Goal: Information Seeking & Learning: Find specific fact

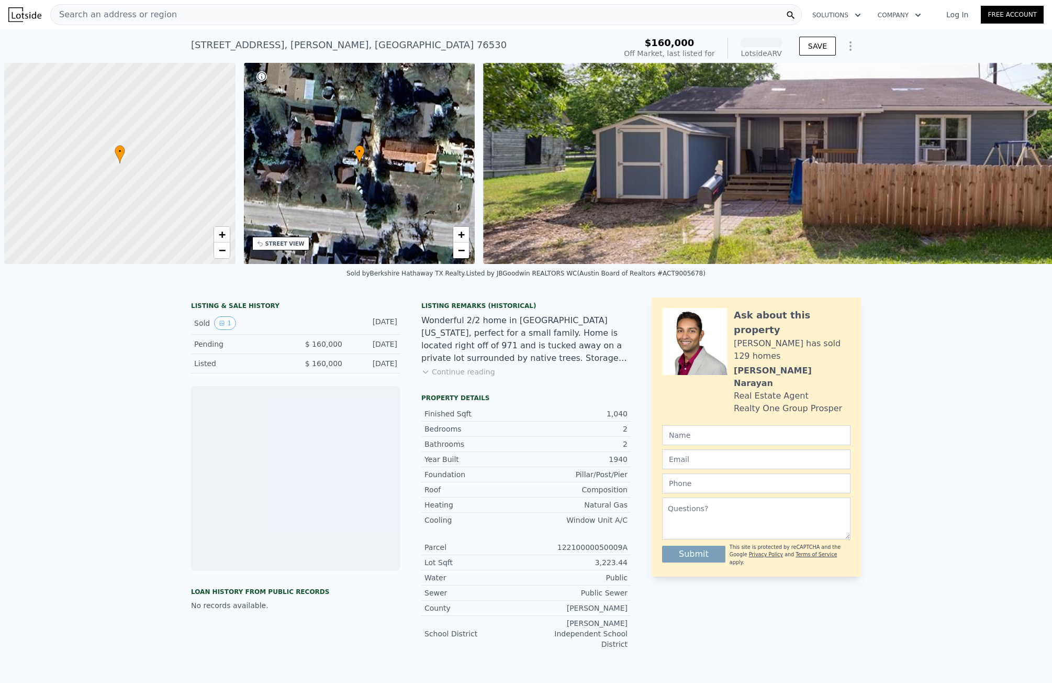
scroll to position [0, 4]
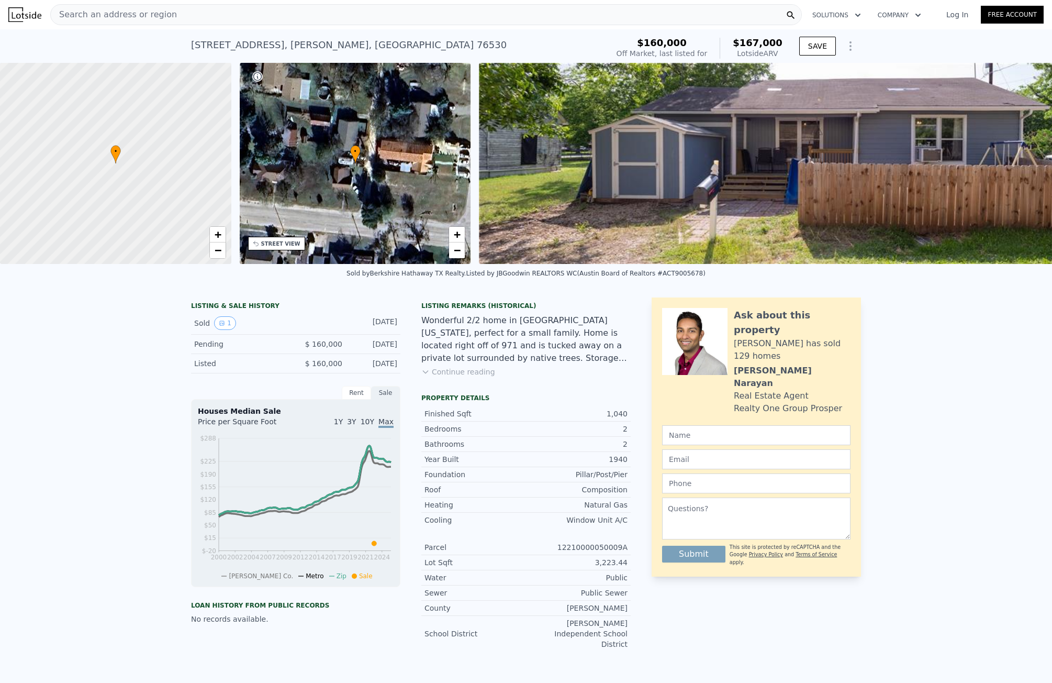
click at [230, 16] on div "Search an address or region" at bounding box center [426, 14] width 752 height 21
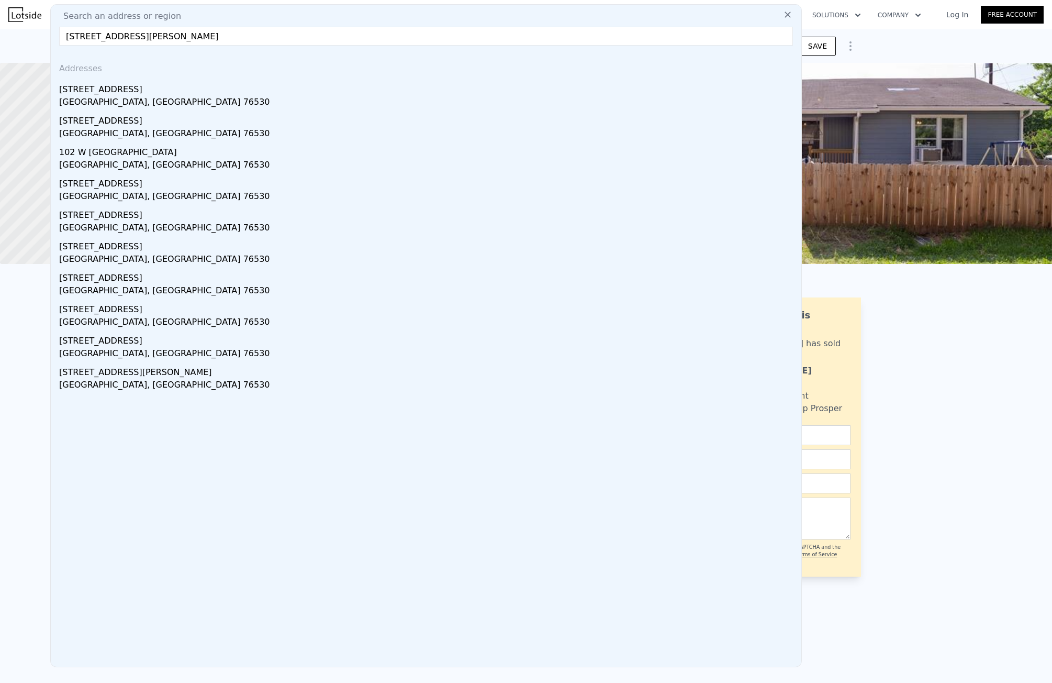
click at [111, 43] on input "102 Mesquite St, Granger, TX 76530" at bounding box center [426, 36] width 734 height 19
paste input "302 S 7th St, Temple, TX 76504"
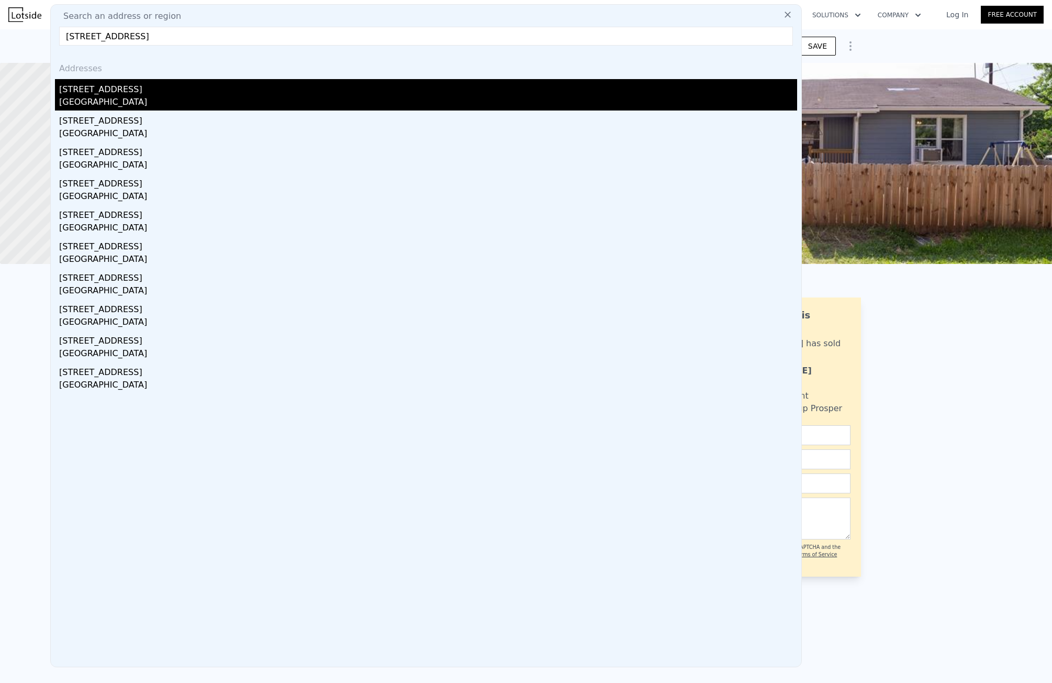
type input "1302 S 7th St, Temple, TX 76504"
click at [129, 84] on div "1302 S 7th St" at bounding box center [428, 87] width 738 height 17
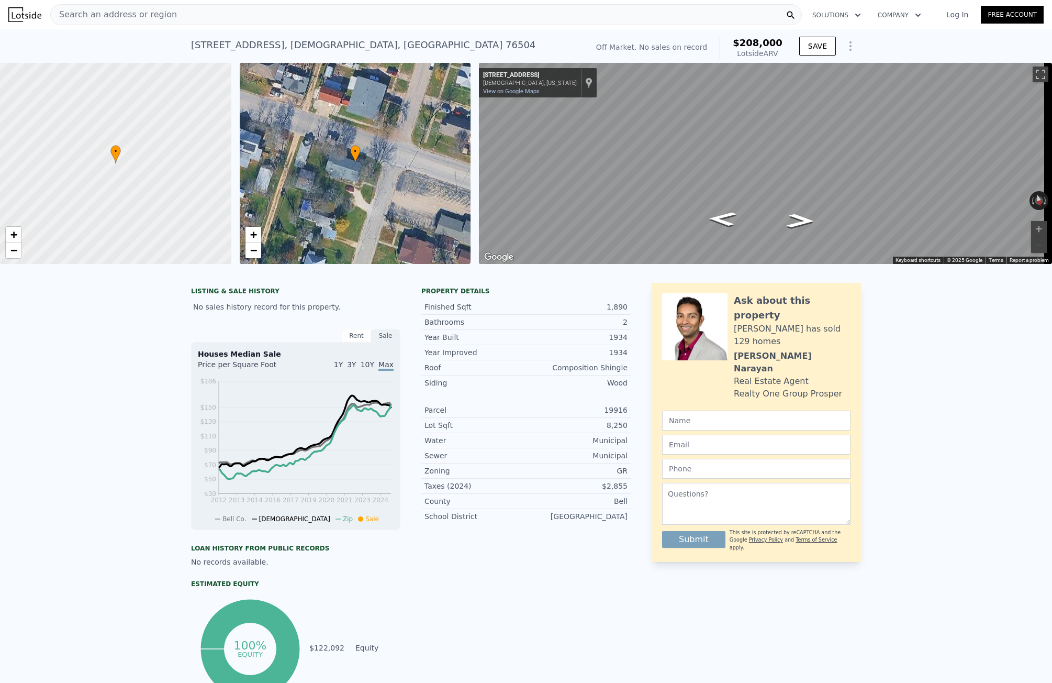
click at [123, 15] on span "Search an address or region" at bounding box center [114, 14] width 126 height 13
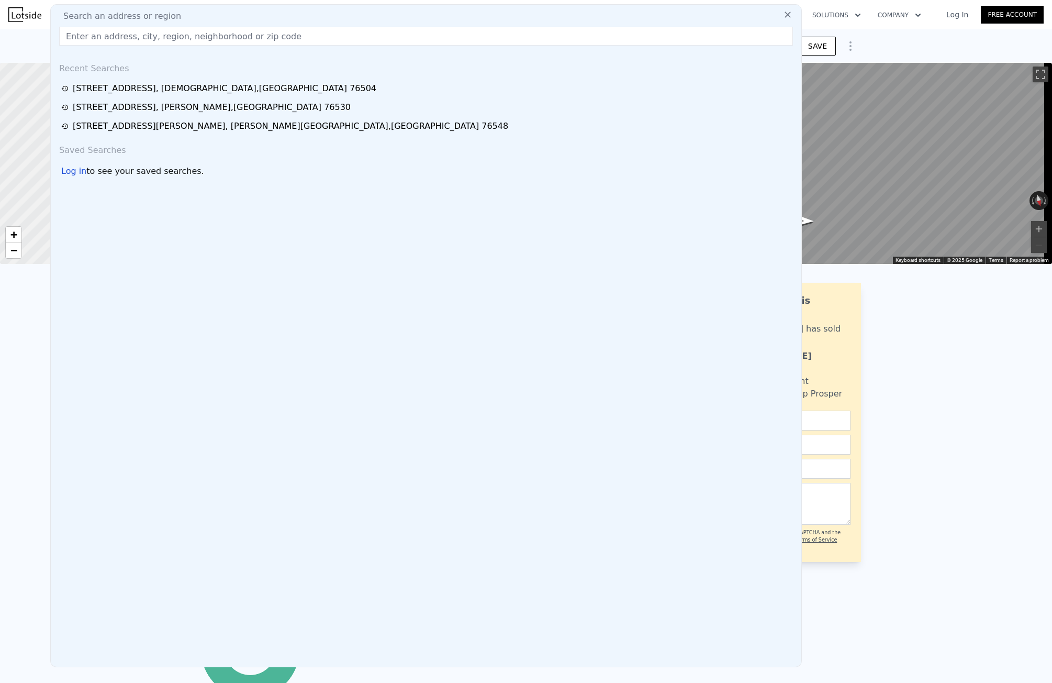
click at [125, 31] on input "text" at bounding box center [426, 36] width 734 height 19
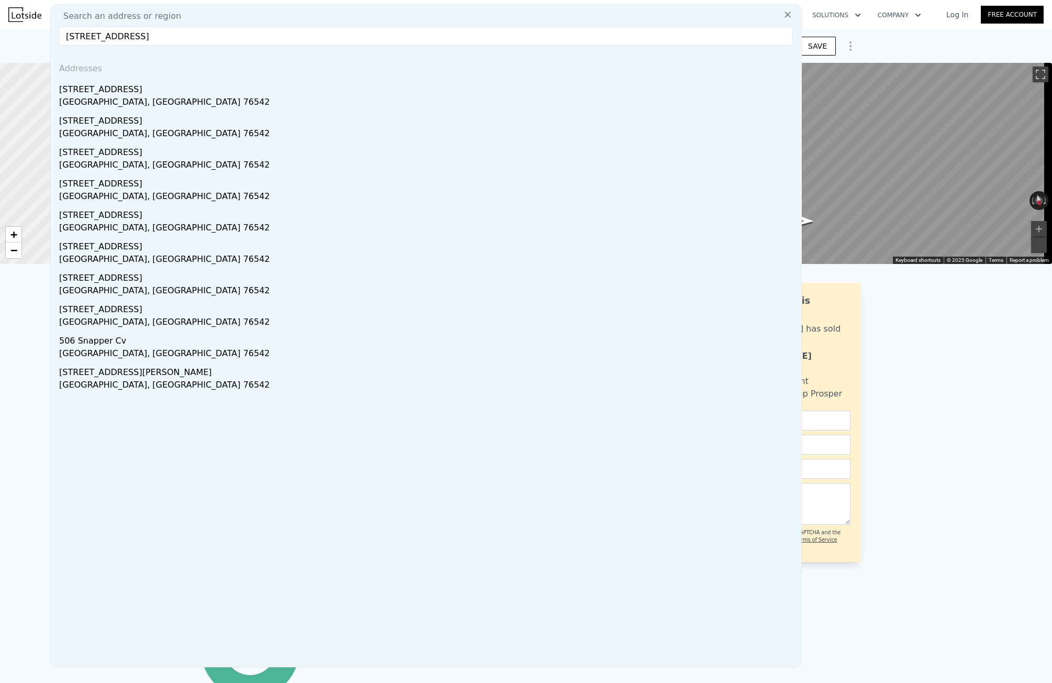
type input "506 Turtle Back Cv, Killeen, TX 76542"
click at [122, 84] on div "506 Turtle Back Cv" at bounding box center [428, 87] width 738 height 17
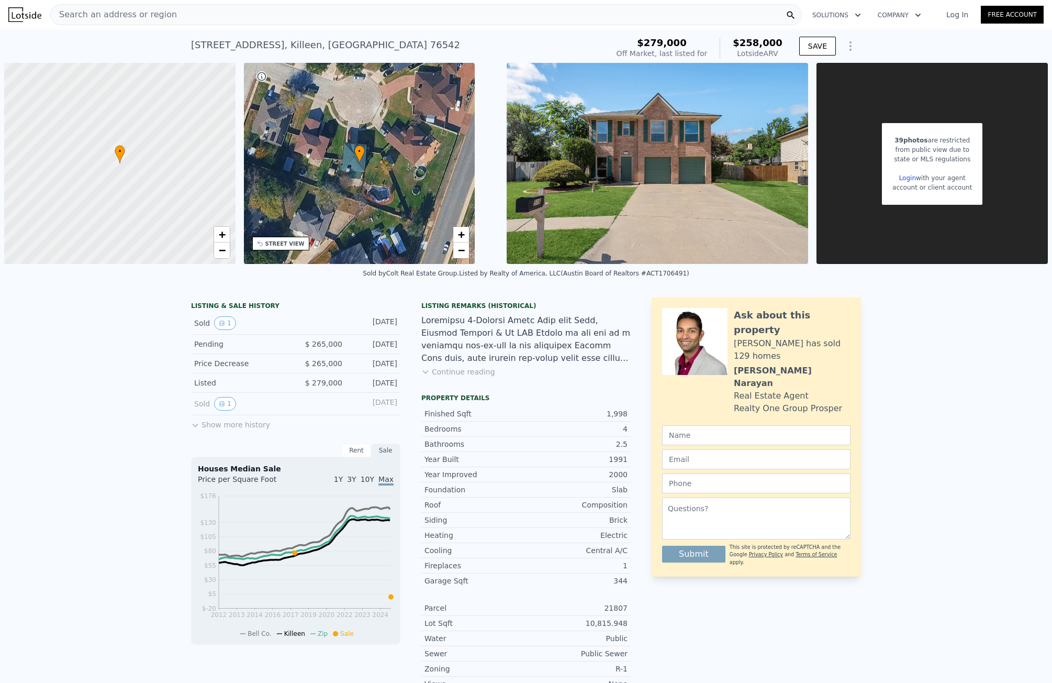
click at [94, 24] on div "Search an address or region" at bounding box center [114, 15] width 126 height 20
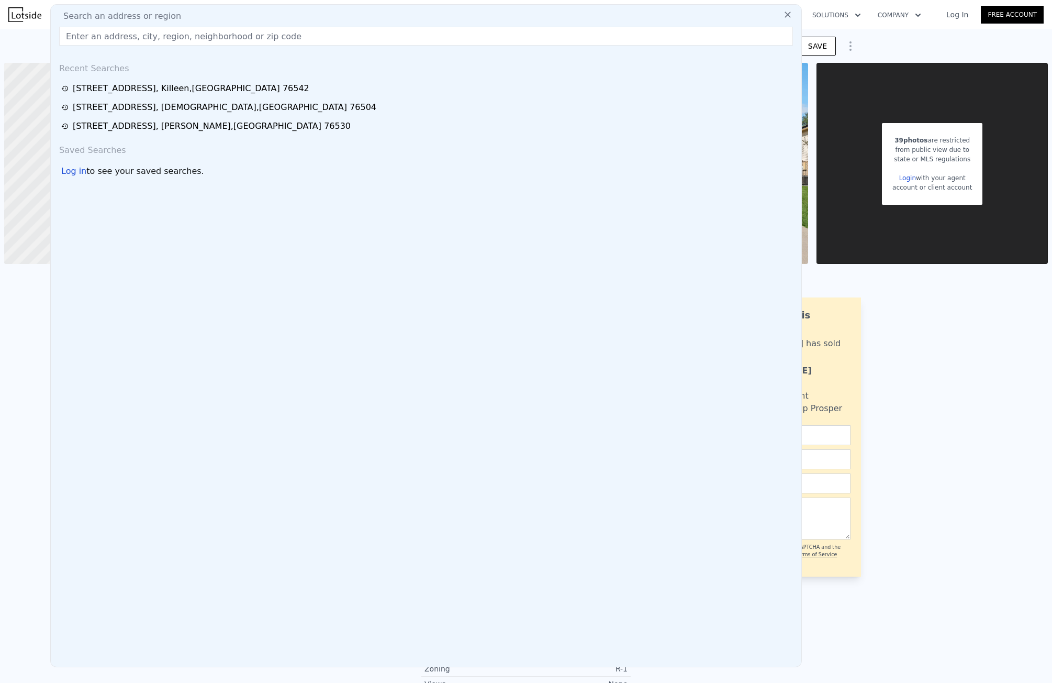
drag, startPoint x: 99, startPoint y: 24, endPoint x: 93, endPoint y: 38, distance: 16.2
paste input "4707 Ridge Way Dr, Temple, TX 76502"
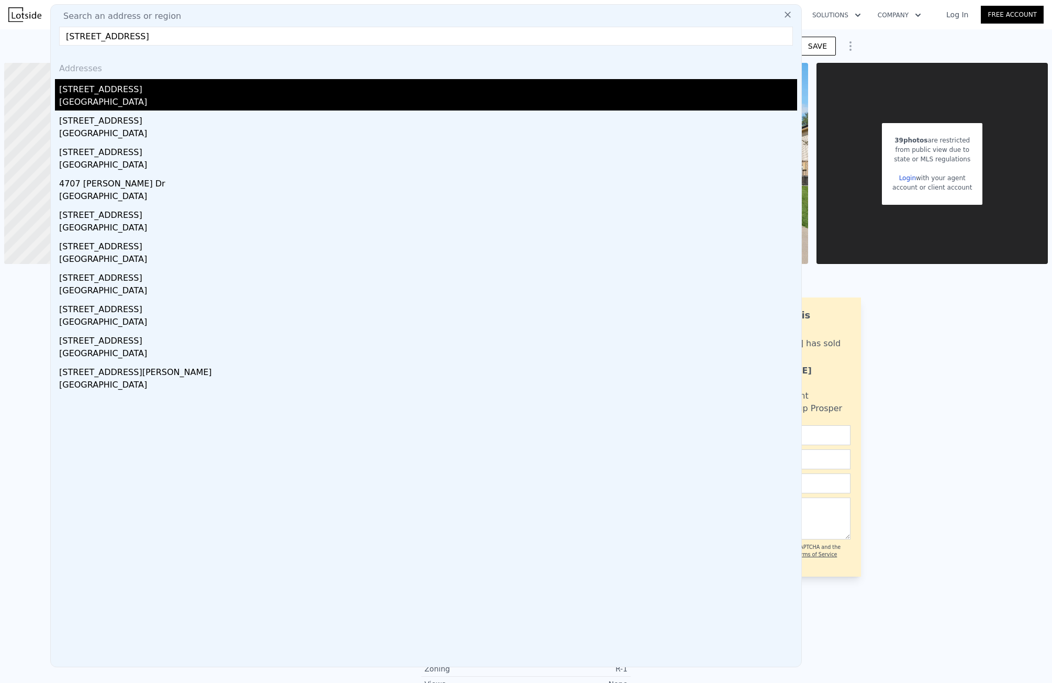
type input "4707 Ridge Way Dr, Temple, TX 76502"
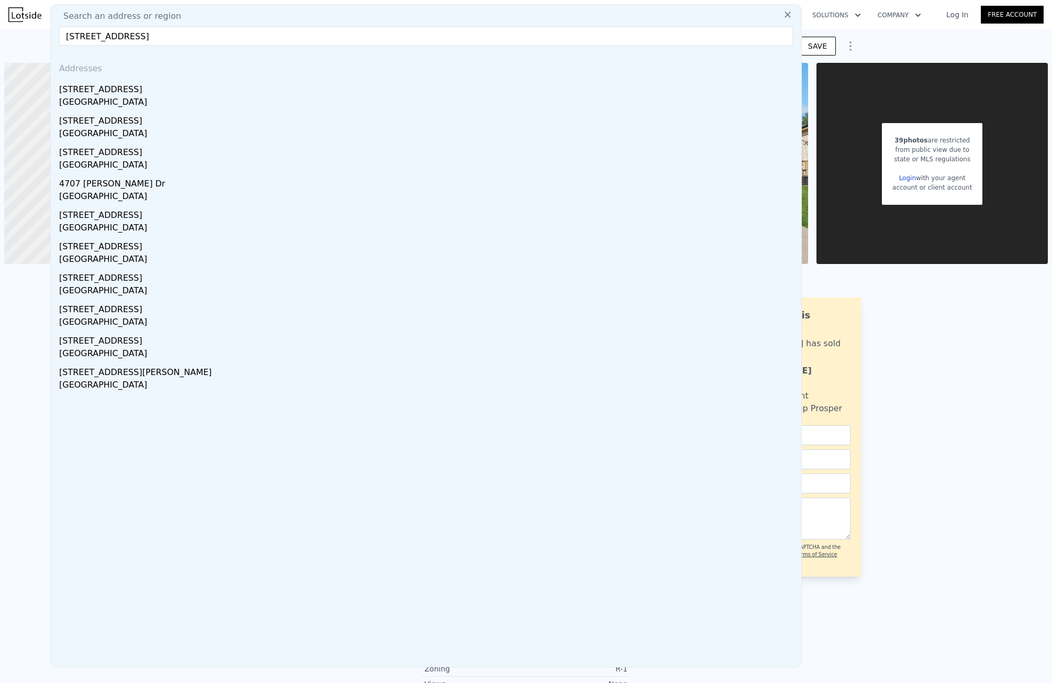
drag, startPoint x: 102, startPoint y: 87, endPoint x: 6, endPoint y: 93, distance: 95.4
click at [102, 87] on div "4707 Ridge Way Dr" at bounding box center [428, 87] width 738 height 17
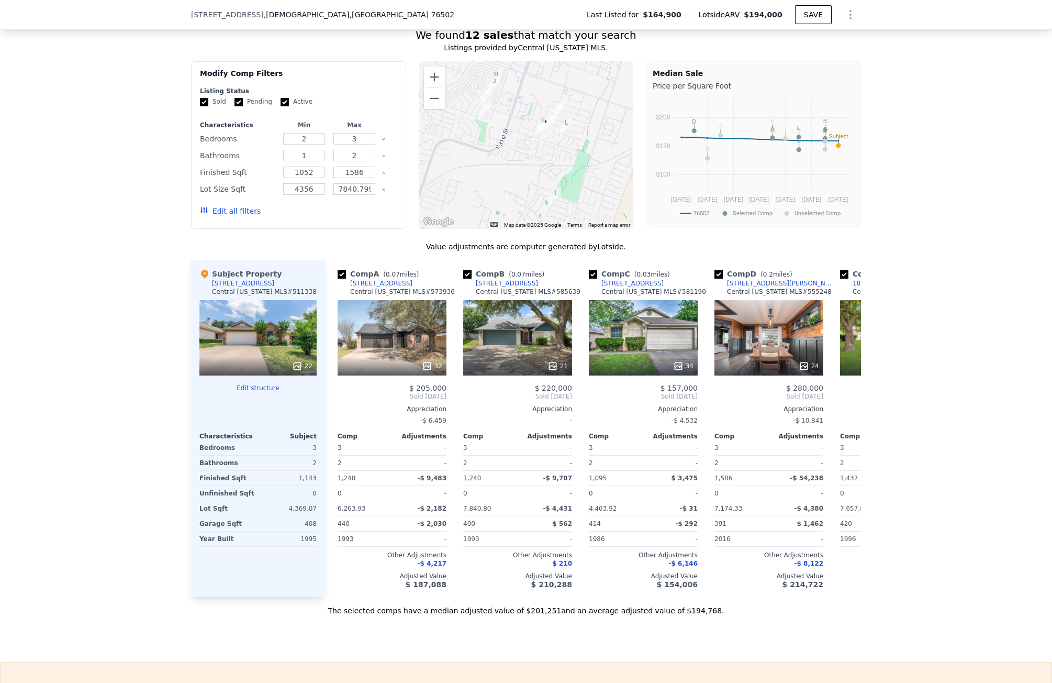
click at [71, 136] on div "We found 12 sales that match your search Listings provided by Central Texas MLS…" at bounding box center [526, 315] width 1052 height 600
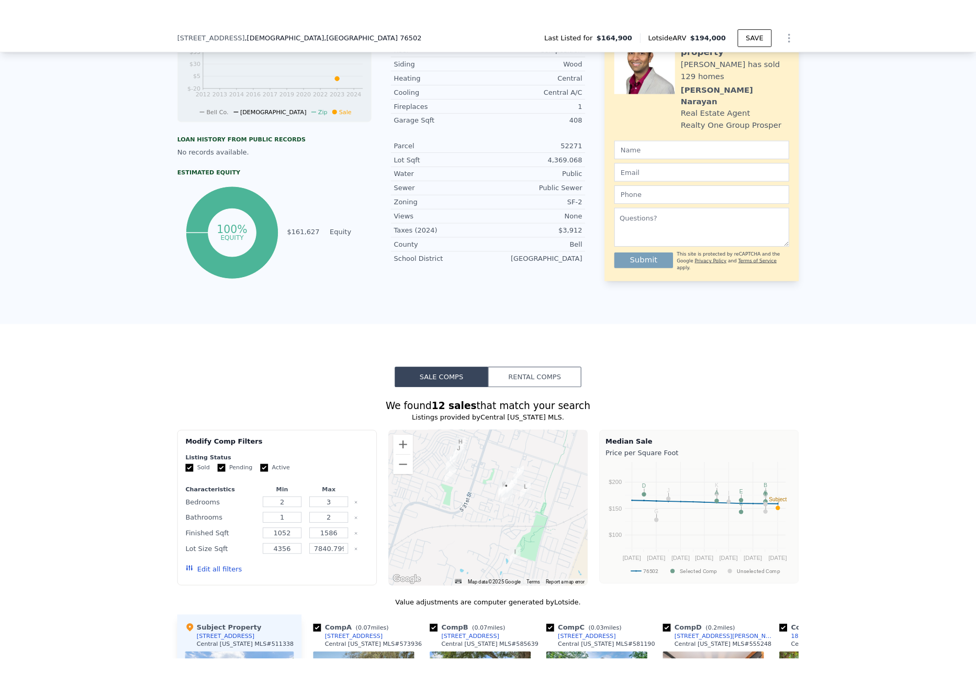
scroll to position [363, 0]
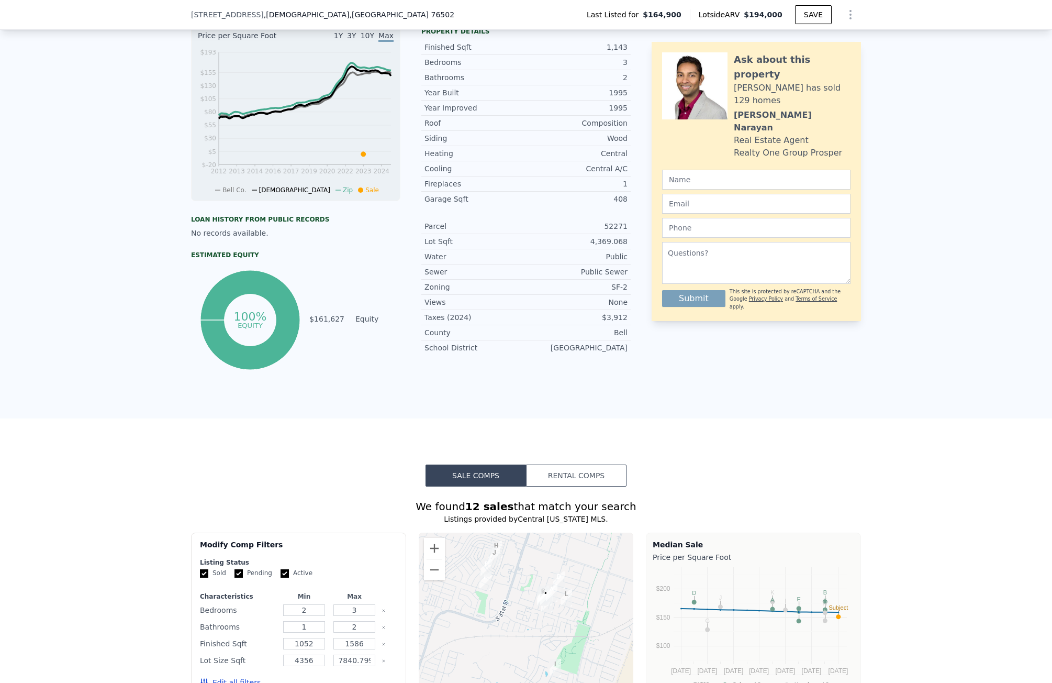
click at [0, 163] on div "LISTING & SALE HISTORY Sold 1 Jun 28, 2023 Listed $ 164,900 Jun 9, 2023 Rent Sa…" at bounding box center [526, 171] width 1052 height 496
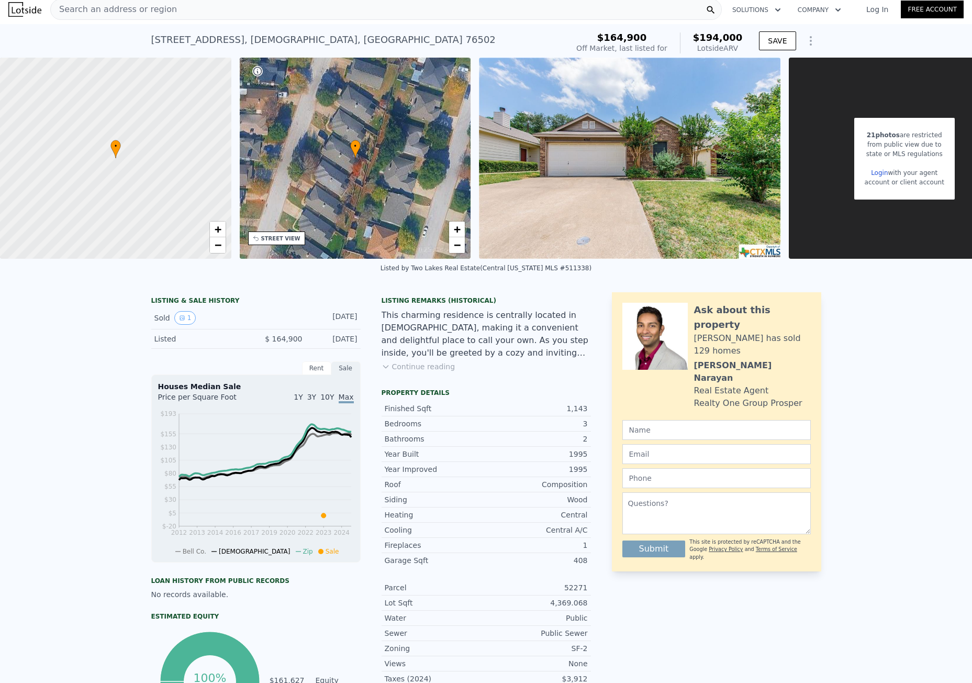
scroll to position [0, 0]
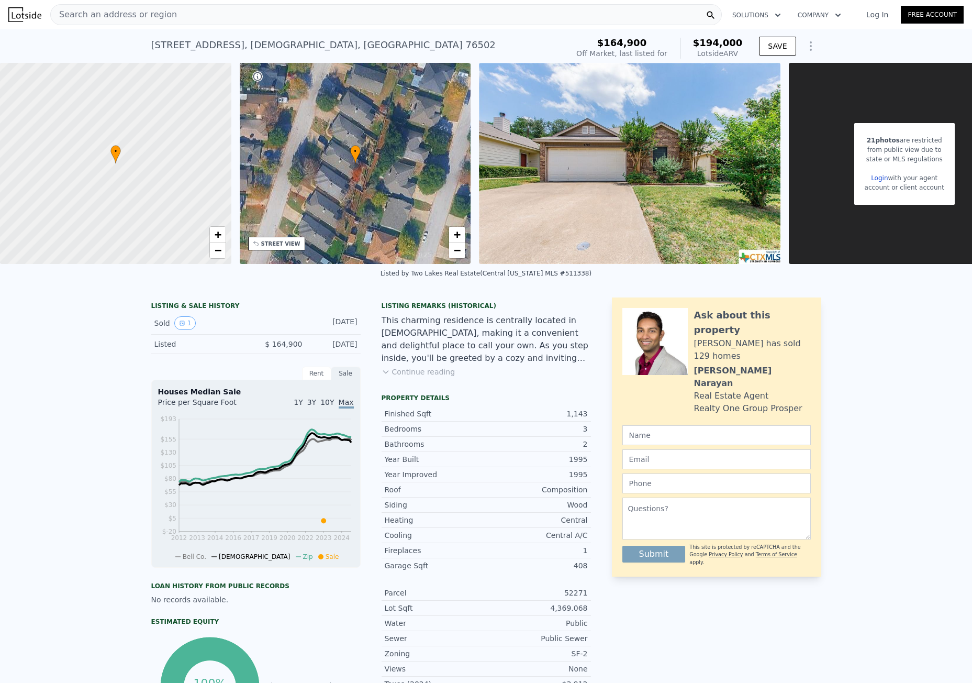
click at [200, 9] on div "Search an address or region" at bounding box center [386, 14] width 672 height 21
click at [21, 46] on div "4707 Ridge Way Dr , Temple , TX 76502 No sales on record (~ARV $194k ) $164,900…" at bounding box center [486, 46] width 972 height 34
click at [93, 8] on div "Search an address or region" at bounding box center [114, 15] width 126 height 20
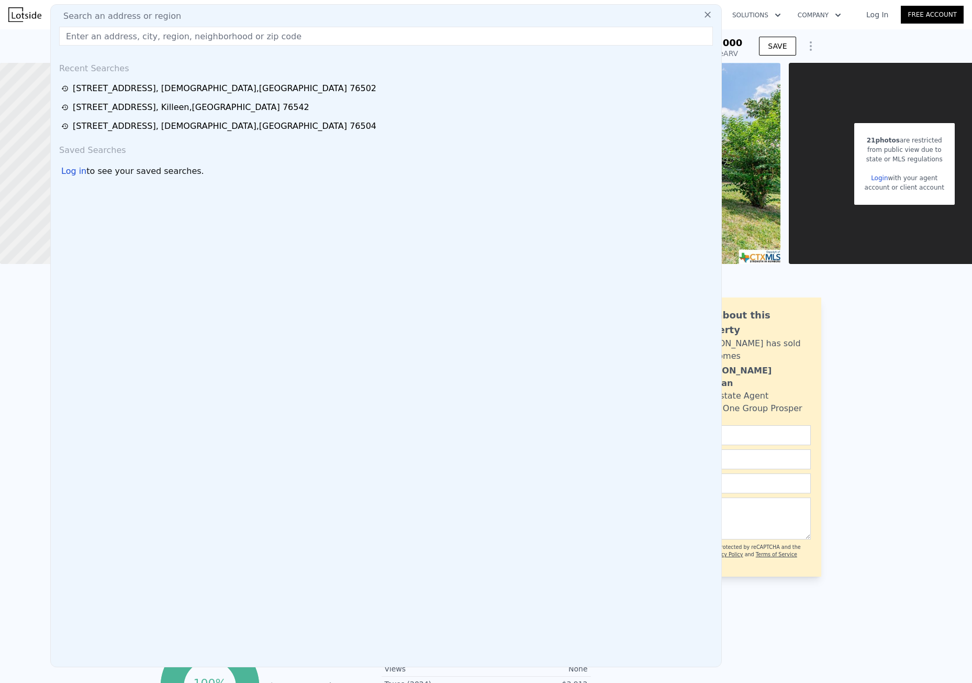
click at [95, 27] on input "text" at bounding box center [386, 36] width 654 height 19
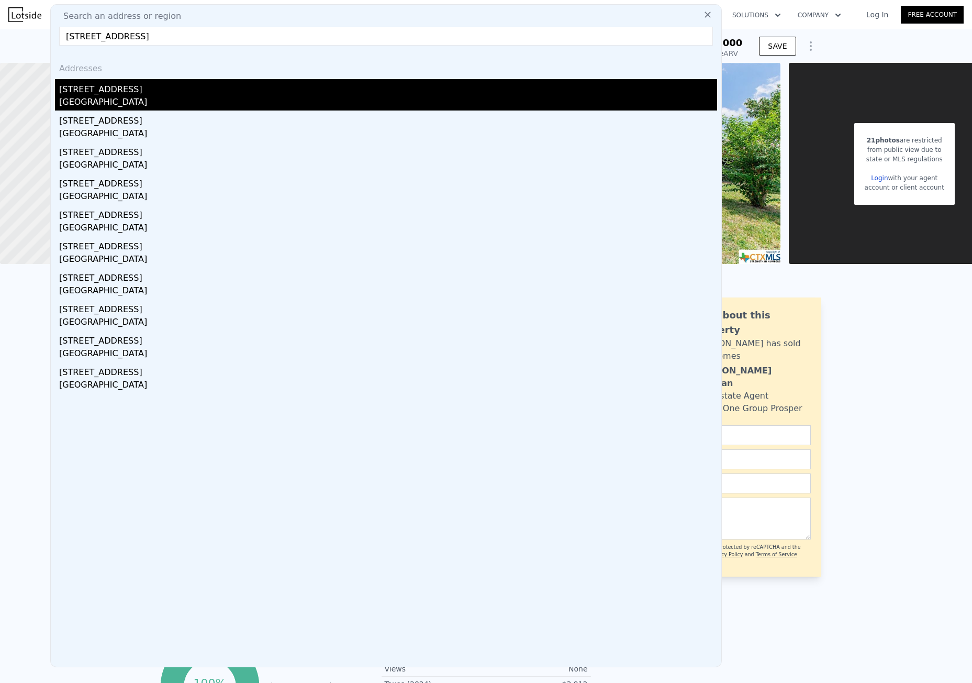
type input "105 E Voelter Ave, Killeen, TX 76541"
click at [120, 80] on div "105 E Voelter Ave" at bounding box center [388, 87] width 658 height 17
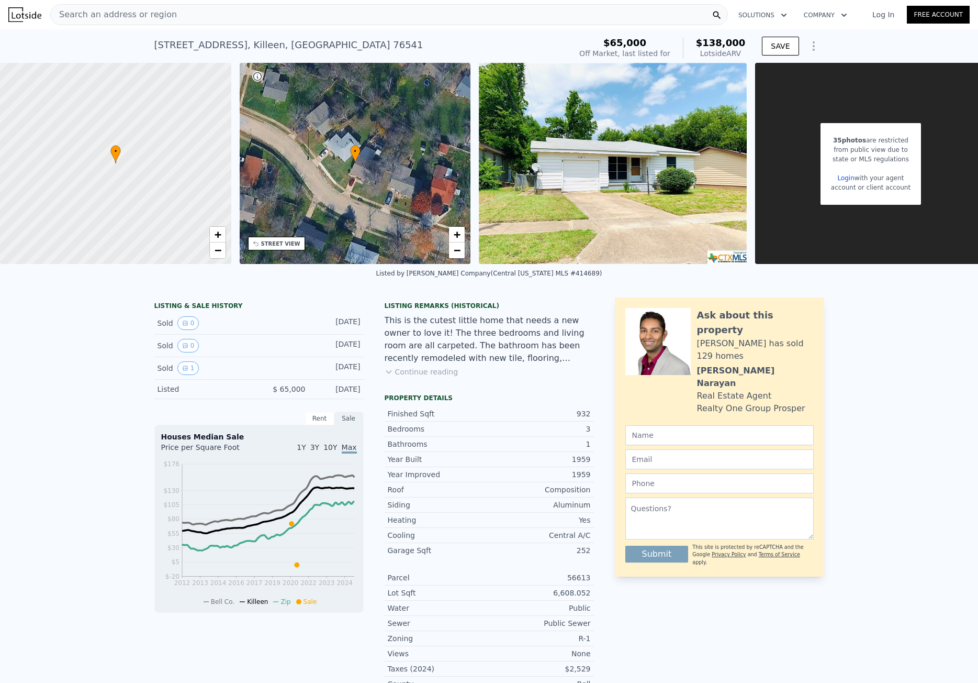
click at [133, 19] on span "Search an address or region" at bounding box center [114, 14] width 126 height 13
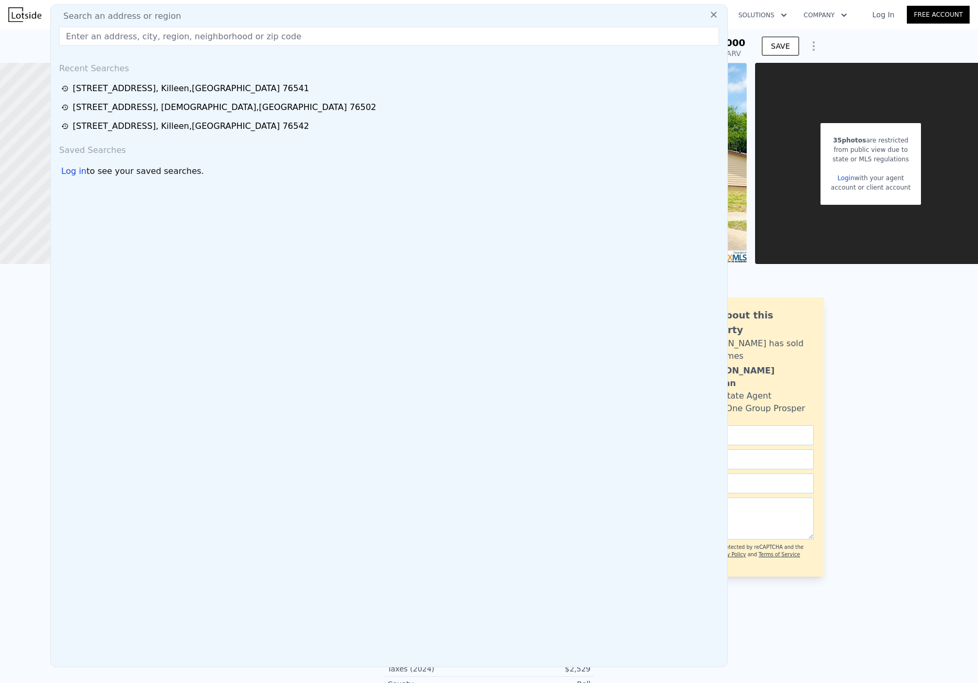
click at [129, 34] on input "text" at bounding box center [389, 36] width 660 height 19
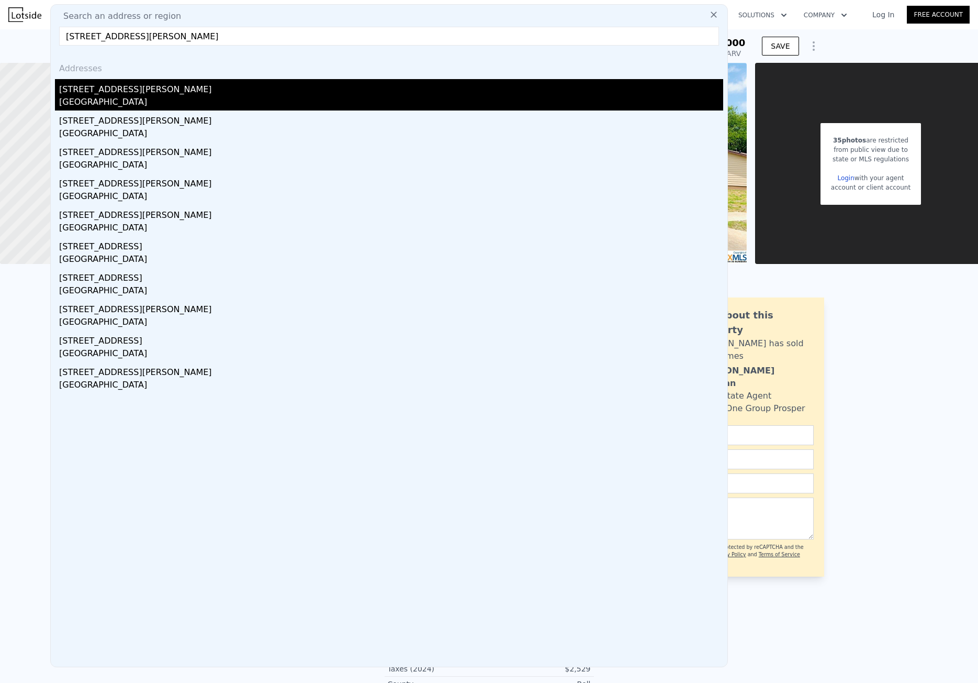
type input "7712 Earp Way, Austin, TX 78729"
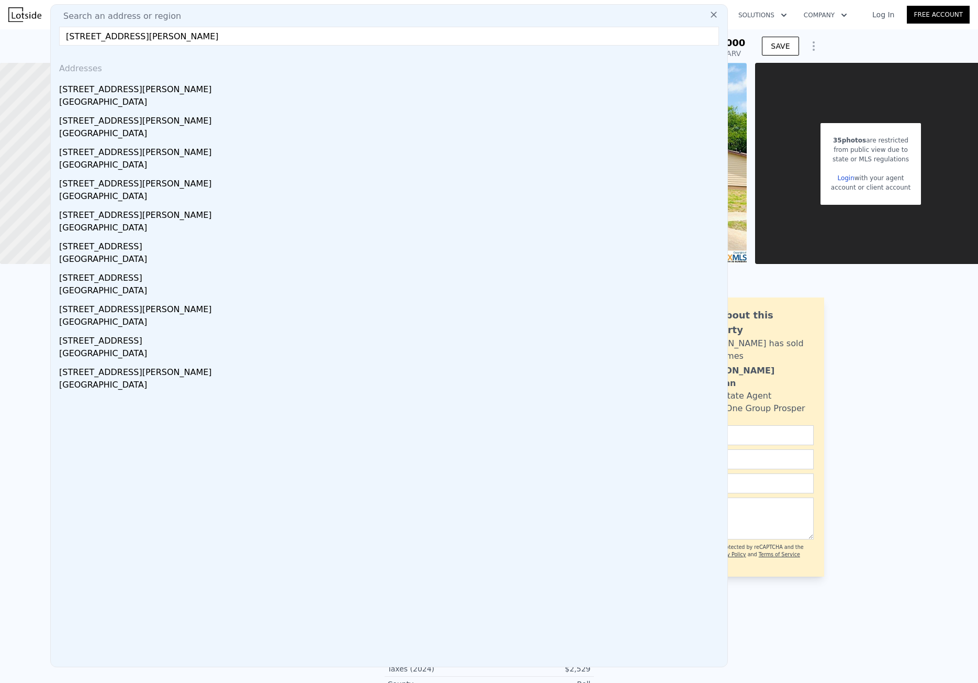
drag, startPoint x: 138, startPoint y: 85, endPoint x: 973, endPoint y: 102, distance: 835.1
click at [138, 85] on div "7712 Earp Way" at bounding box center [391, 87] width 664 height 17
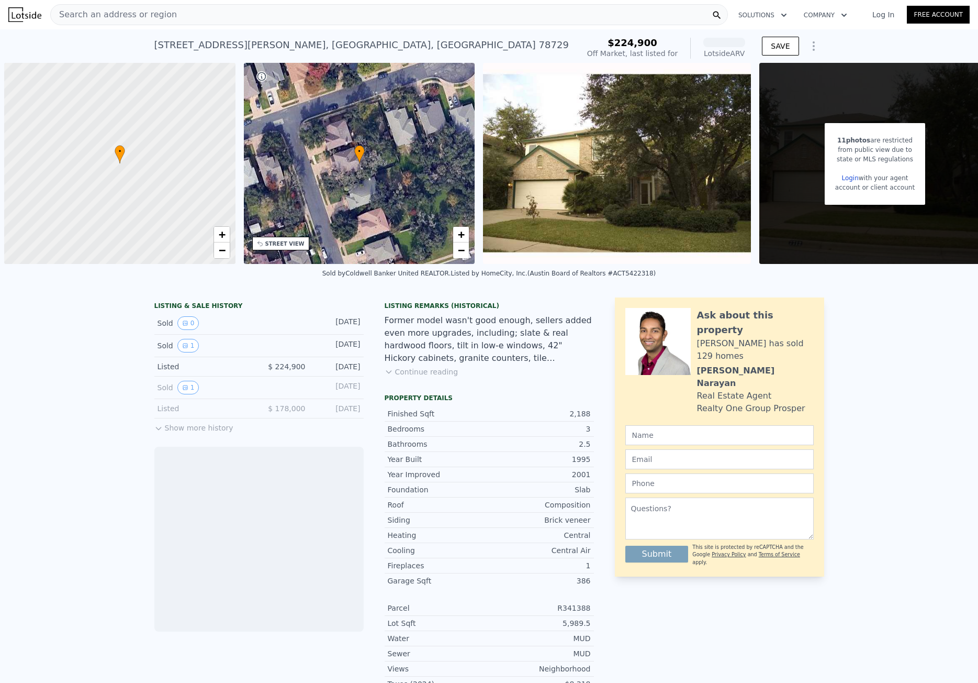
scroll to position [0, 4]
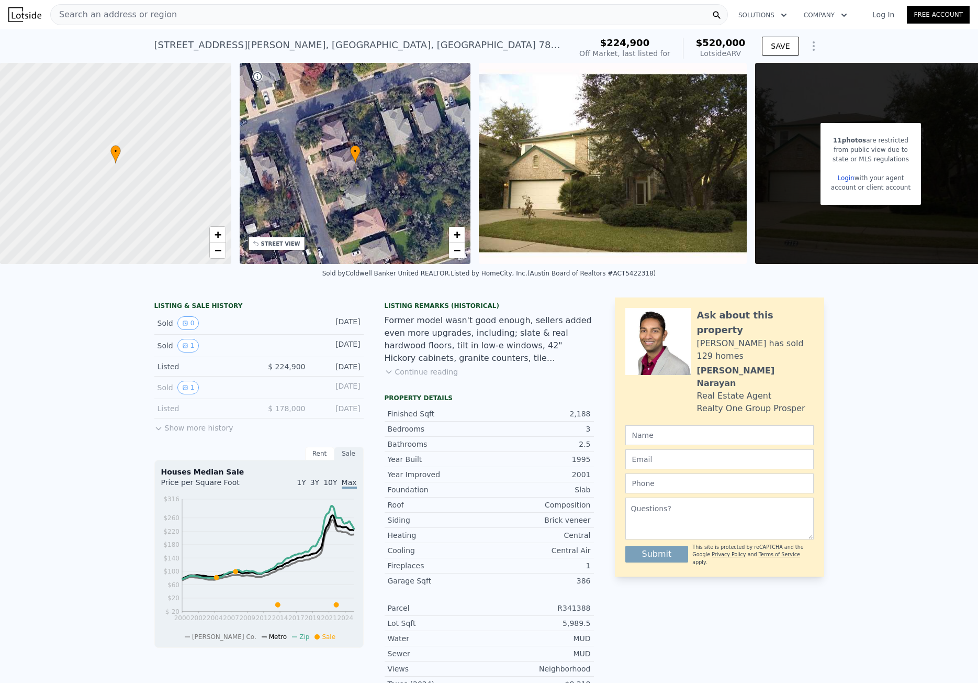
click at [134, 17] on span "Search an address or region" at bounding box center [114, 14] width 126 height 13
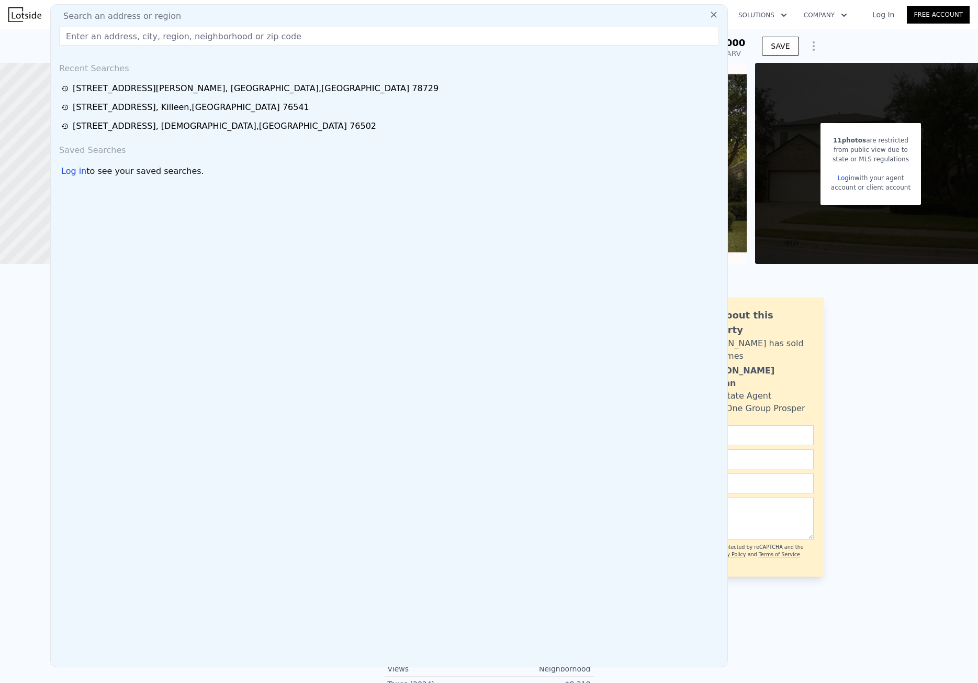
click at [128, 34] on input "text" at bounding box center [389, 36] width 660 height 19
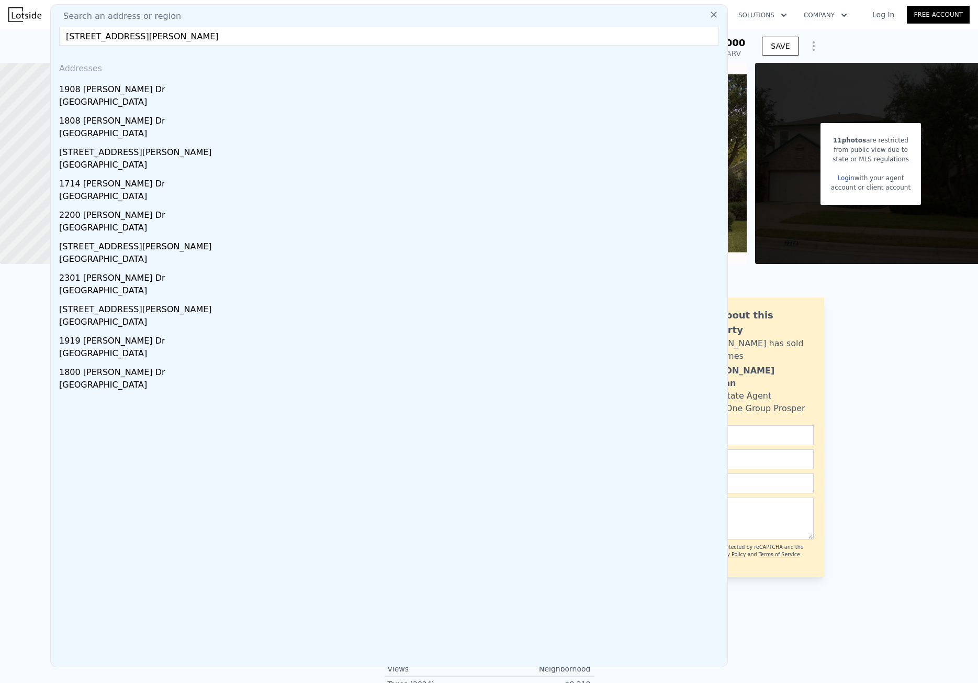
type input "1908 Dawn Dr, Georgetown, TX 78628"
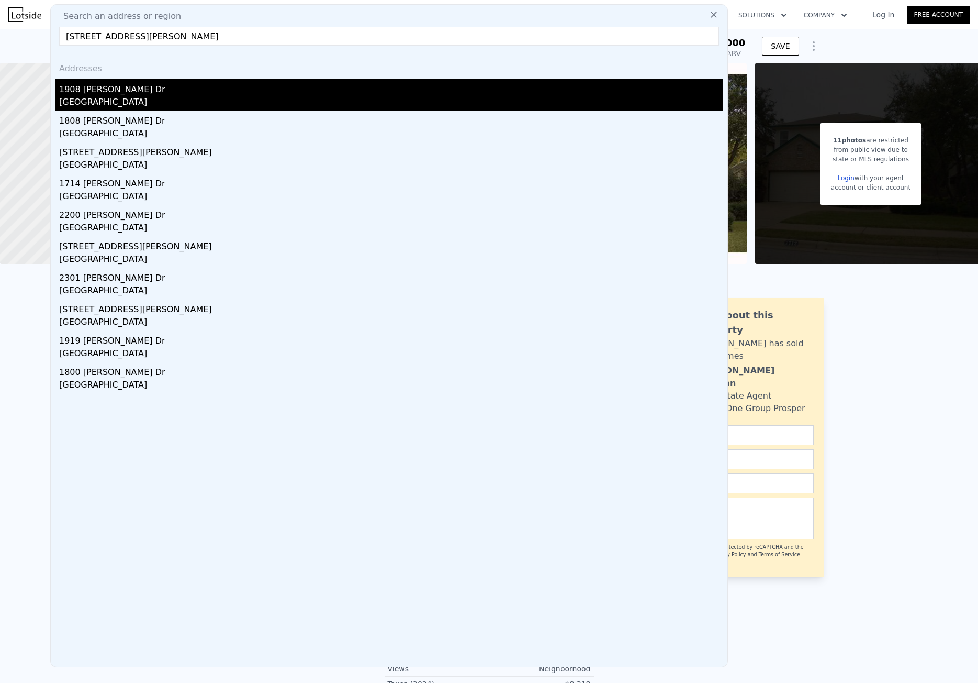
click at [127, 87] on div "1908 Dawn Dr" at bounding box center [391, 87] width 664 height 17
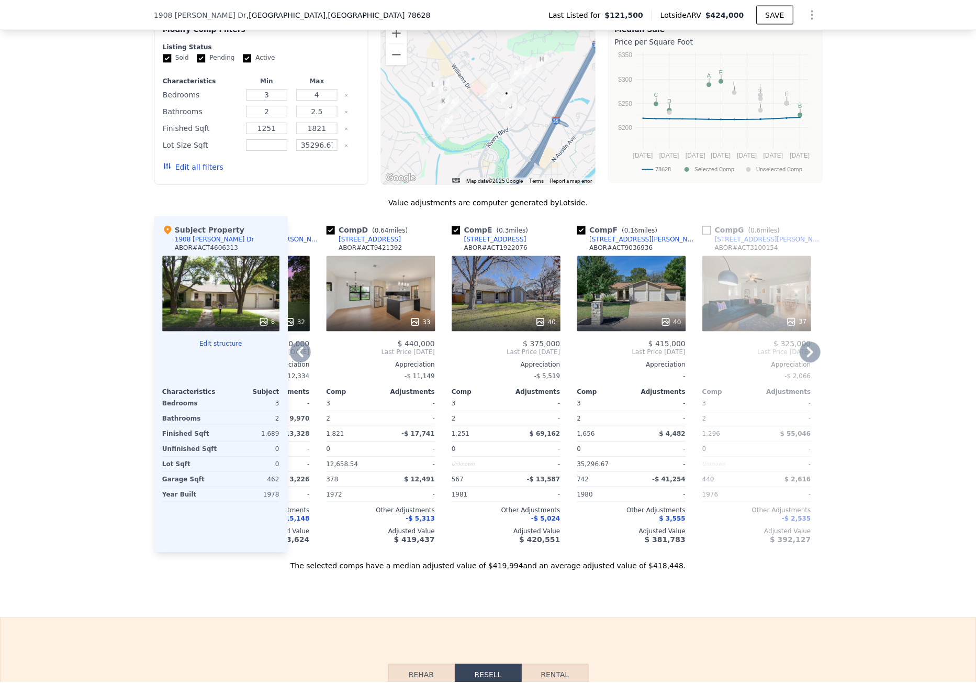
scroll to position [0, 352]
click at [608, 243] on div "2202 Dawn Dr" at bounding box center [643, 239] width 109 height 8
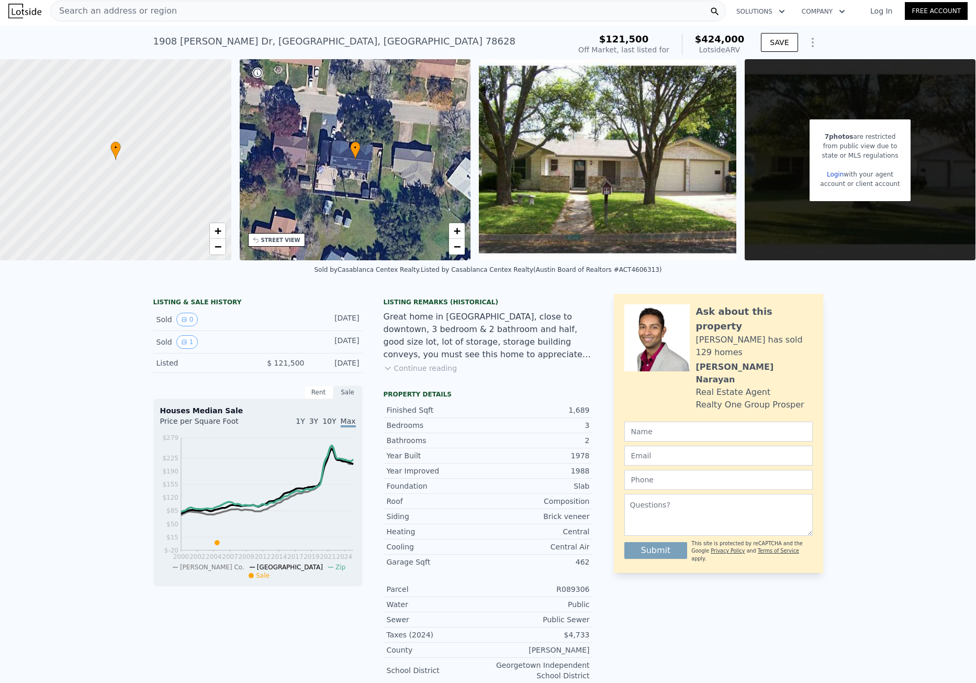
scroll to position [0, 0]
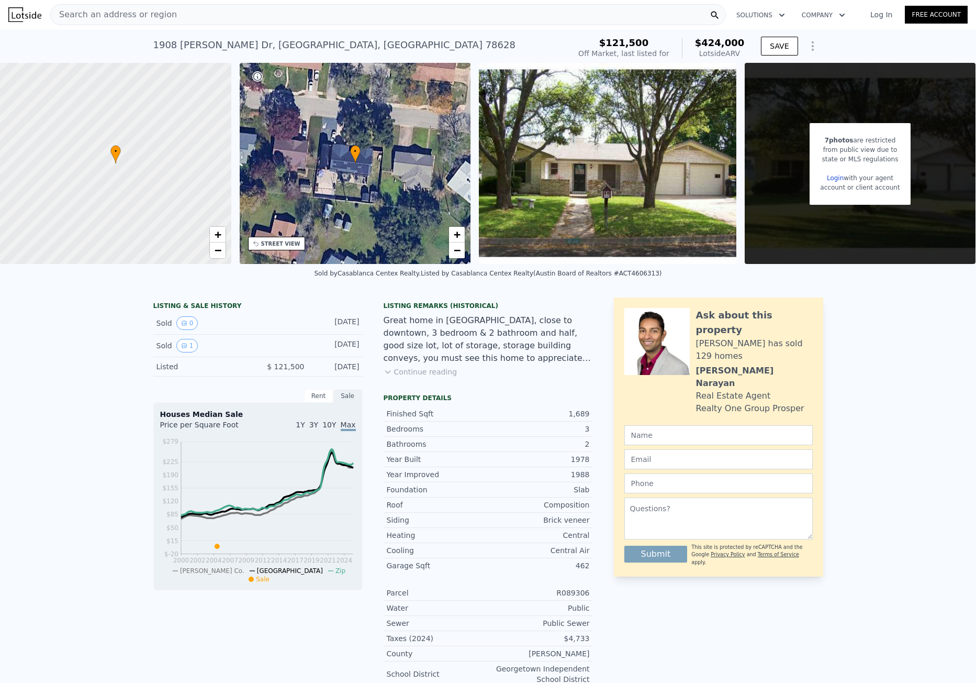
click at [123, 12] on span "Search an address or region" at bounding box center [114, 14] width 126 height 13
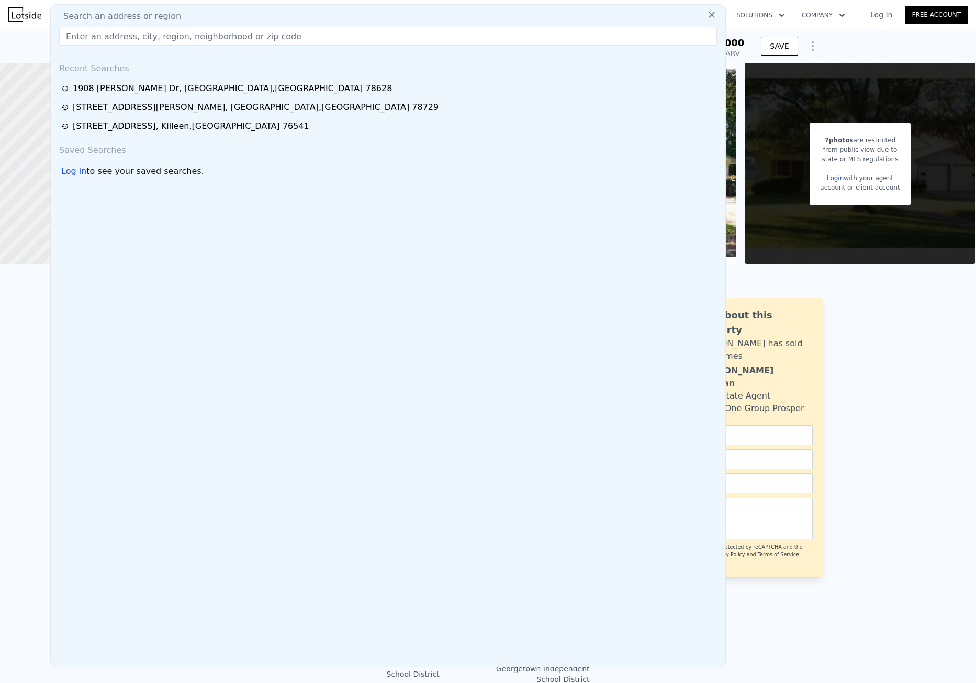
click at [108, 39] on input "text" at bounding box center [388, 36] width 658 height 19
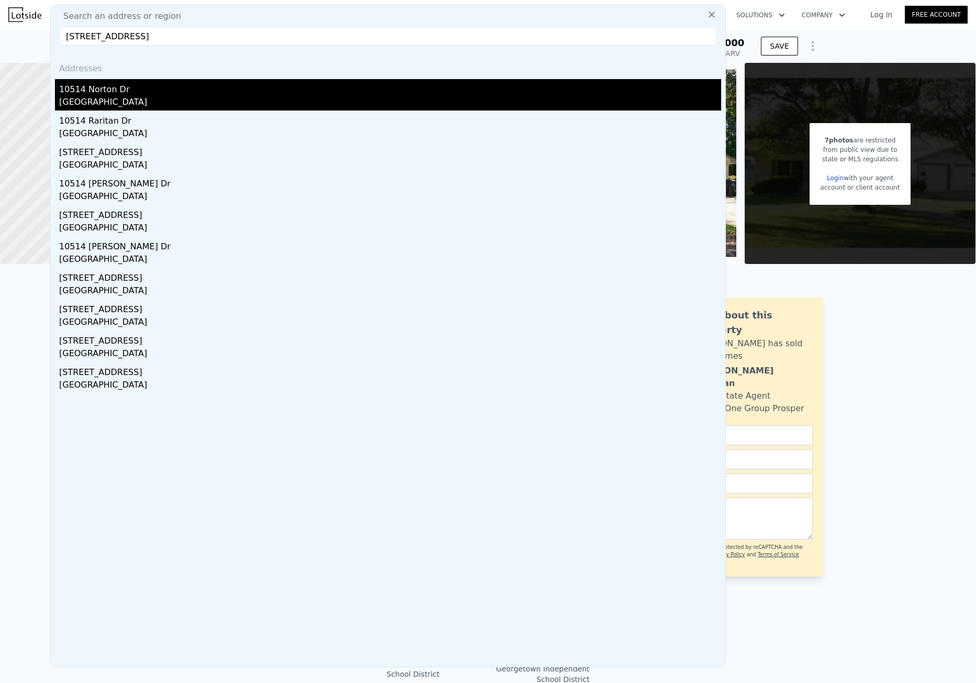
type input "10514 Norton Dr, Houston, TX 77043"
click at [119, 86] on div "10514 Norton Dr" at bounding box center [390, 87] width 662 height 17
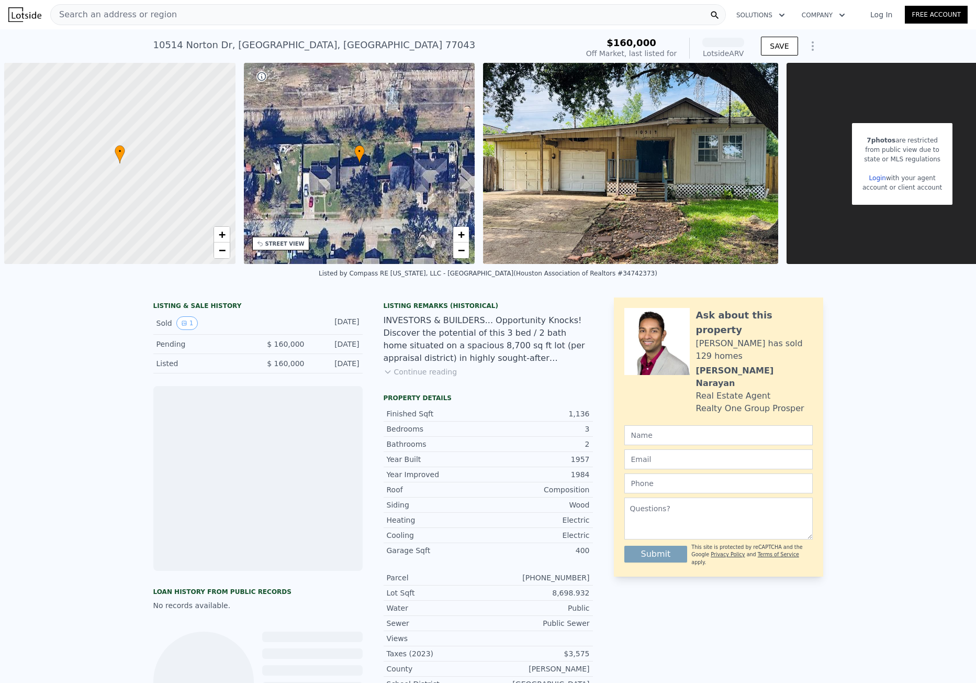
scroll to position [0, 4]
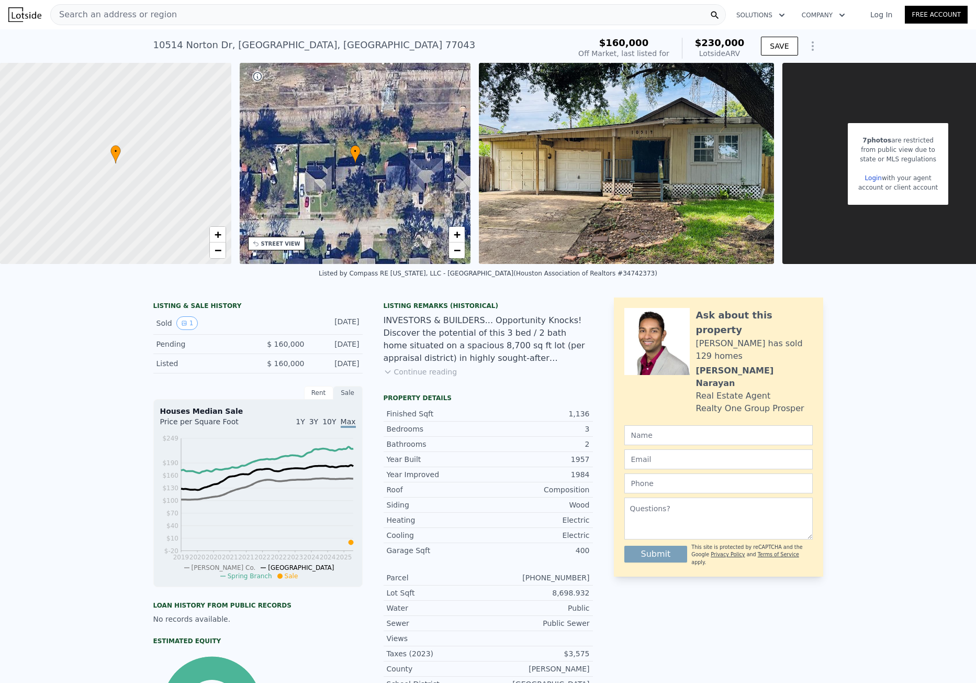
click at [170, 24] on div "Search an address or region" at bounding box center [388, 14] width 676 height 21
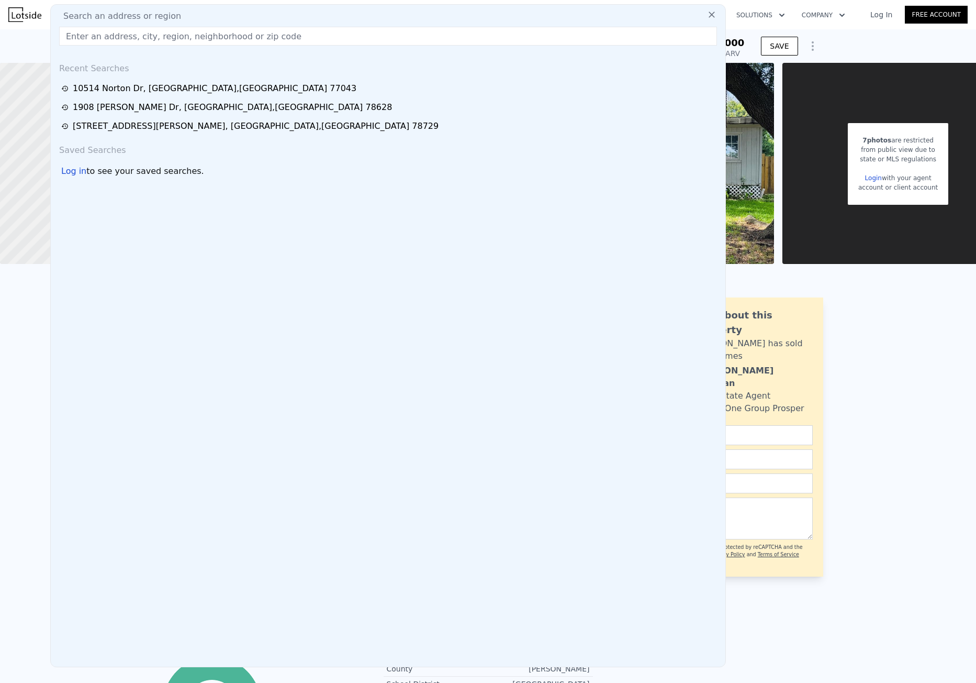
click at [168, 37] on input "text" at bounding box center [388, 36] width 658 height 19
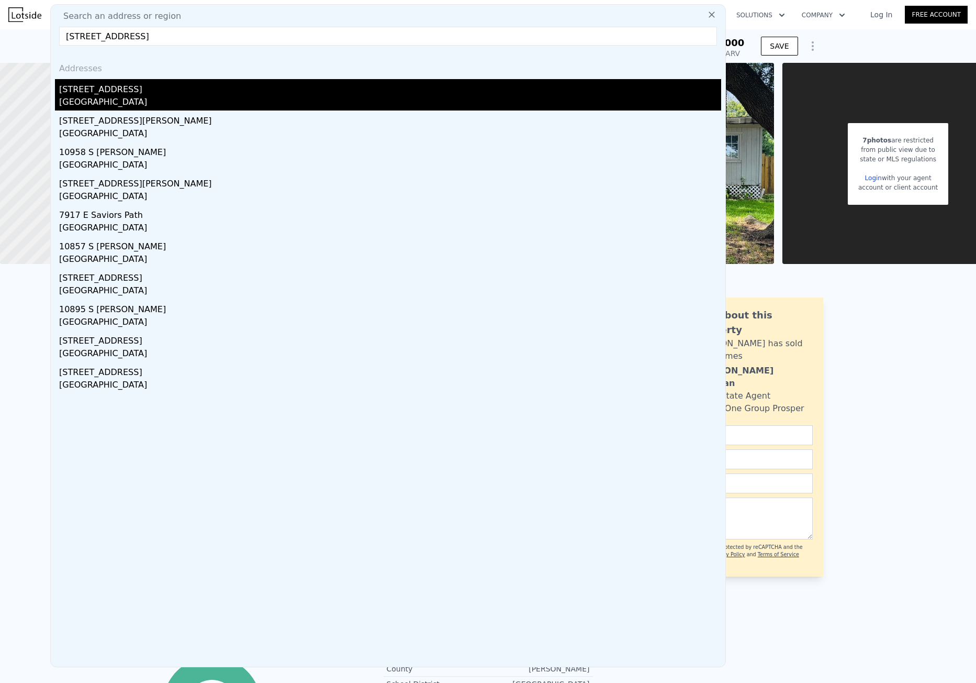
type input "11760 E Cove Springs Path, Floral City, FL 34436"
click at [209, 84] on div "11760 E Cove Springs Path" at bounding box center [390, 87] width 662 height 17
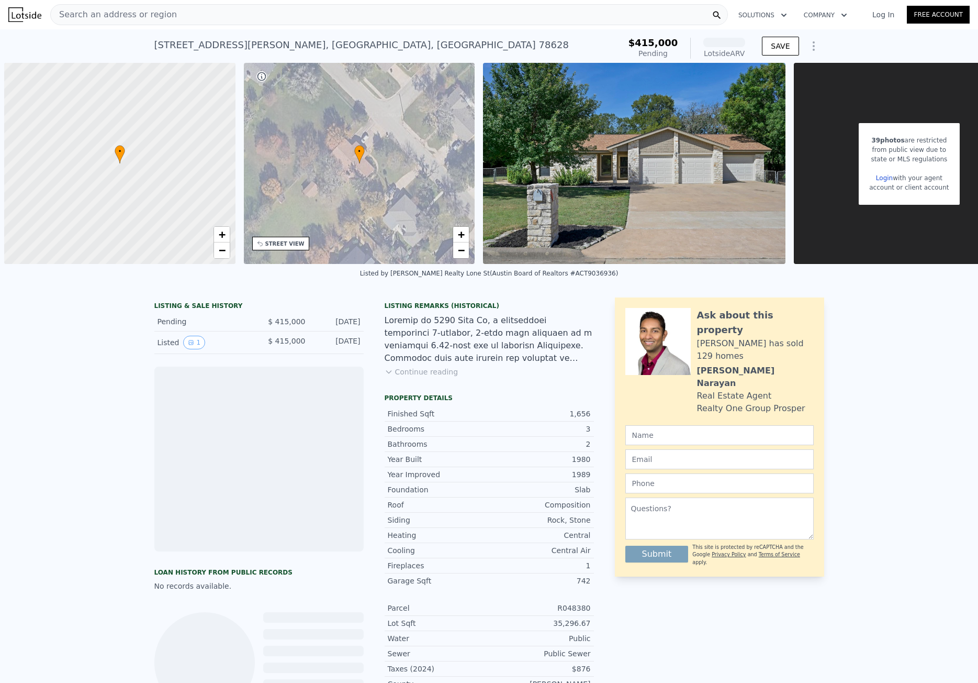
scroll to position [0, 4]
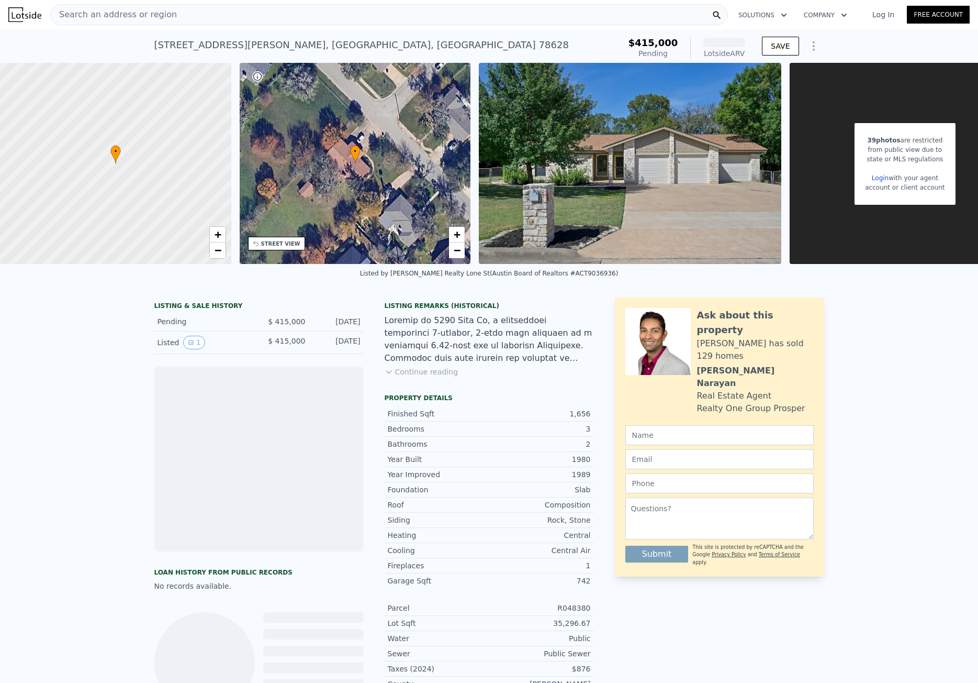
click at [246, 46] on div "[STREET_ADDRESS][PERSON_NAME]" at bounding box center [361, 45] width 415 height 15
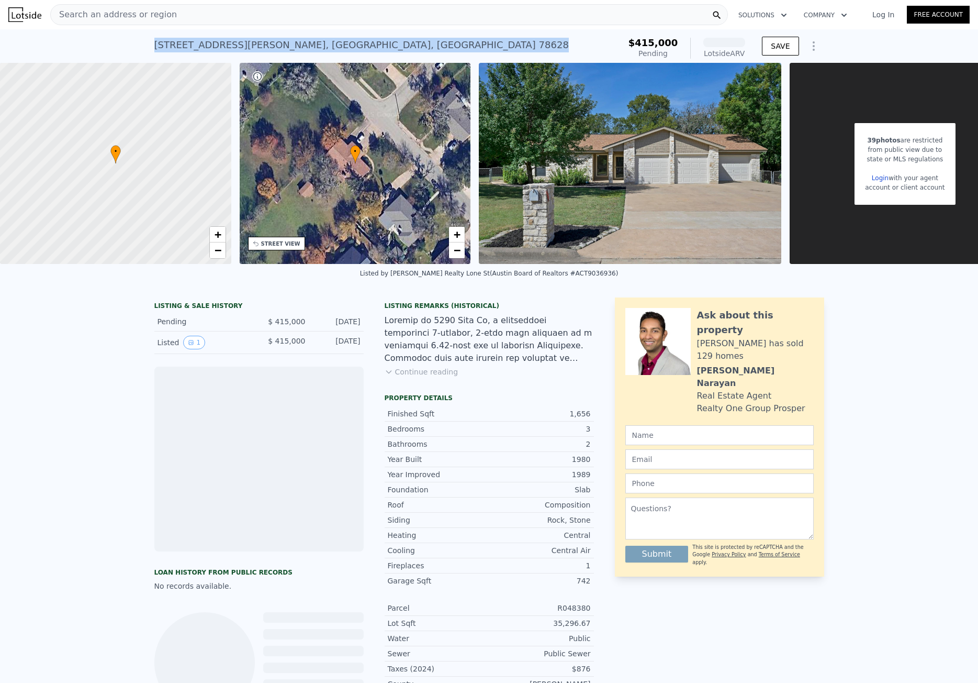
click at [246, 46] on div "2202 Dawn Dr , Georgetown , TX 78628" at bounding box center [361, 45] width 415 height 15
copy div "2202 Dawn Dr , Georgetown , TX 78628 Pending (~ARV )"
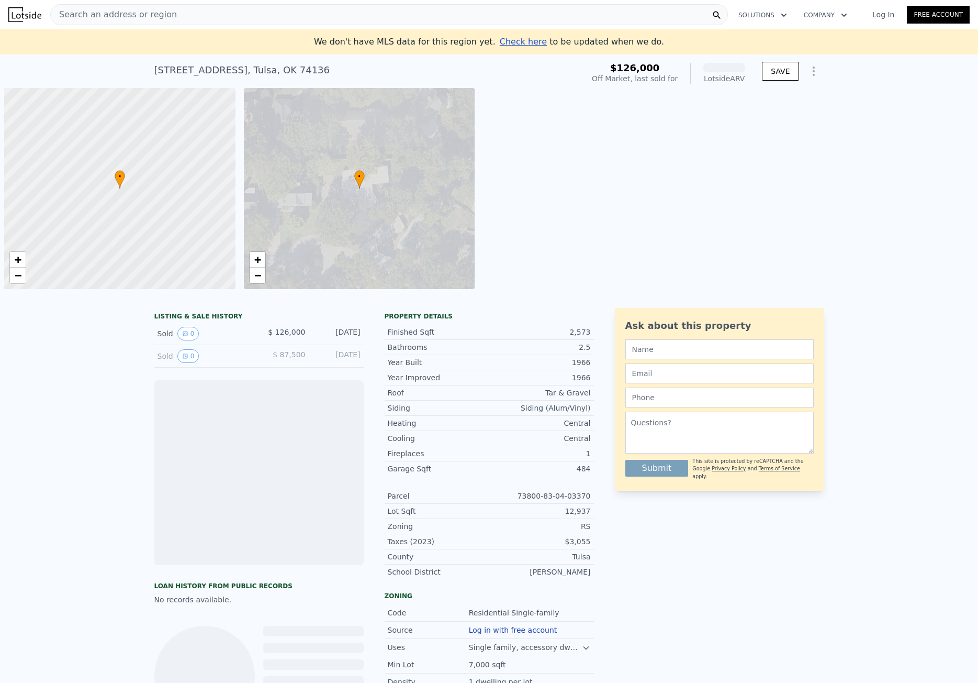
scroll to position [0, 4]
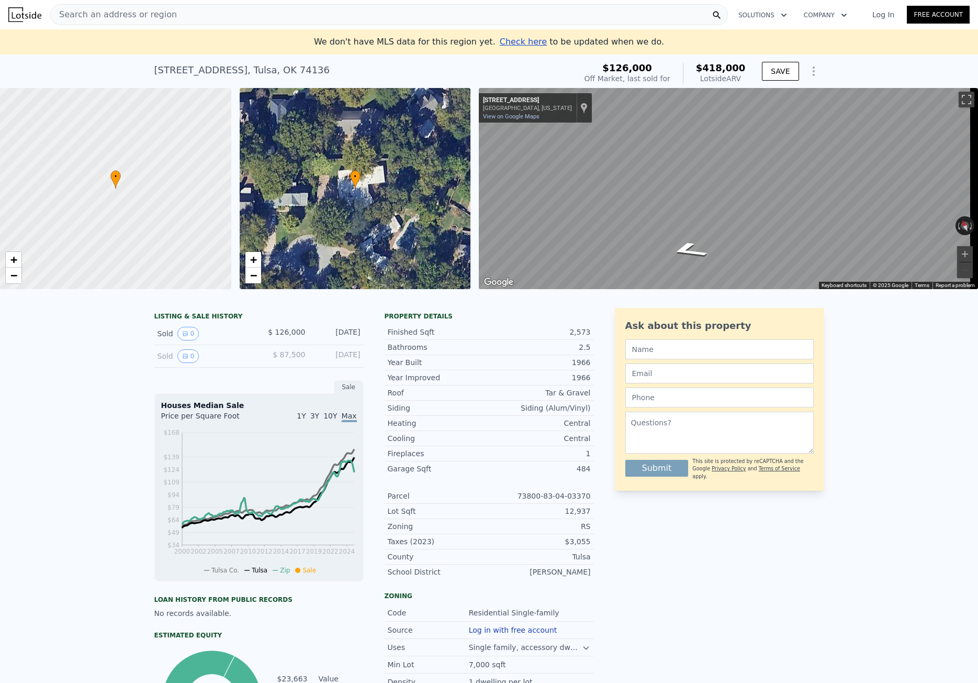
click at [101, 14] on span "Search an address or region" at bounding box center [114, 14] width 126 height 13
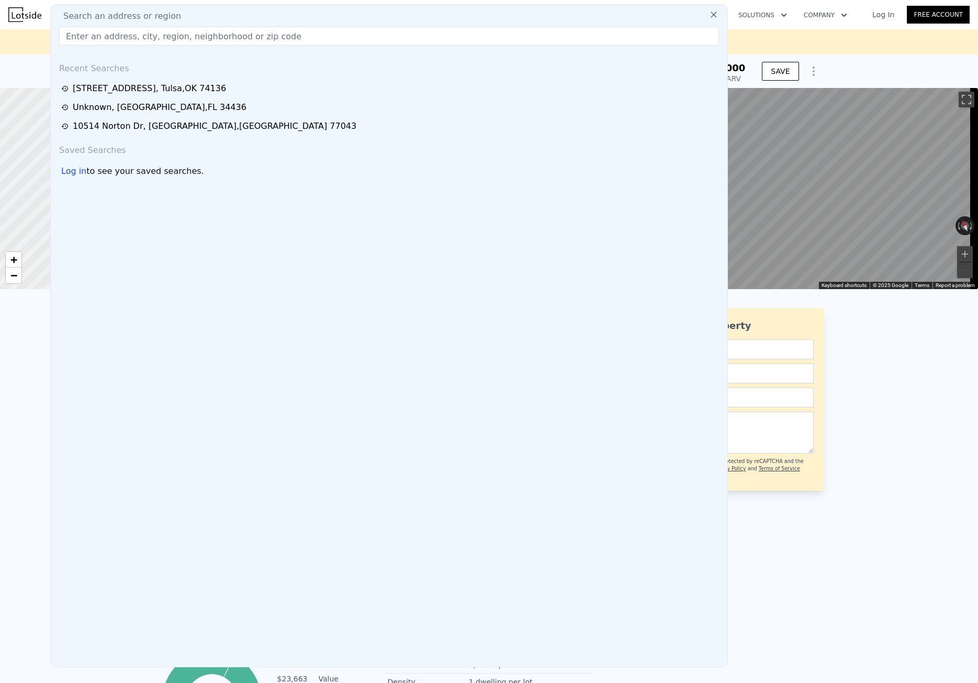
click at [101, 36] on input "text" at bounding box center [389, 36] width 660 height 19
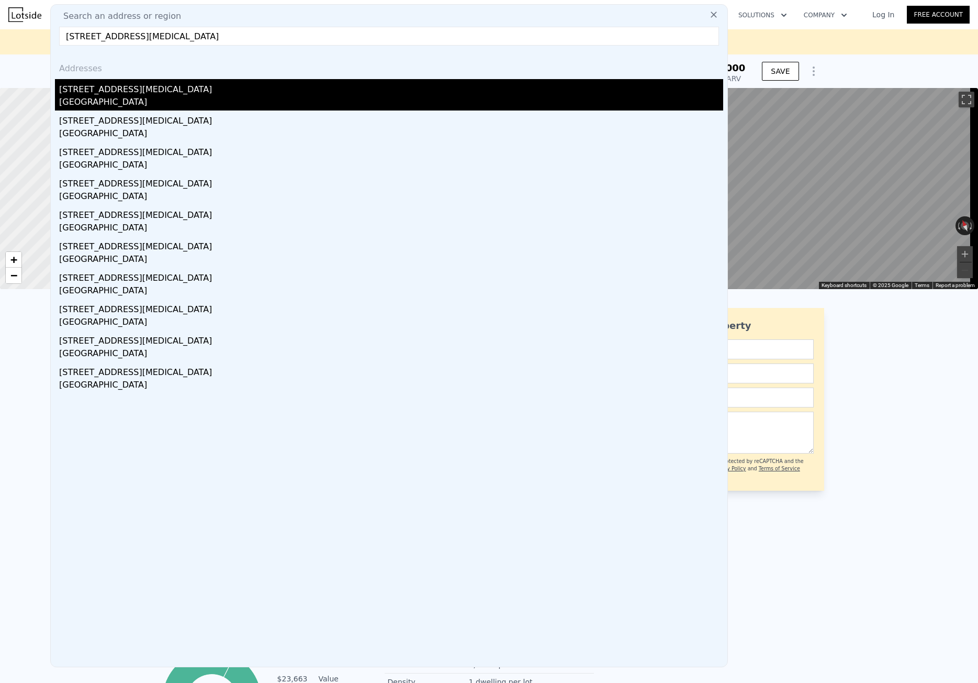
type input "6622 W Cinnabar Ave, Glendale, AZ 85302"
click at [115, 98] on div "Glendale, AZ 85302" at bounding box center [391, 103] width 664 height 15
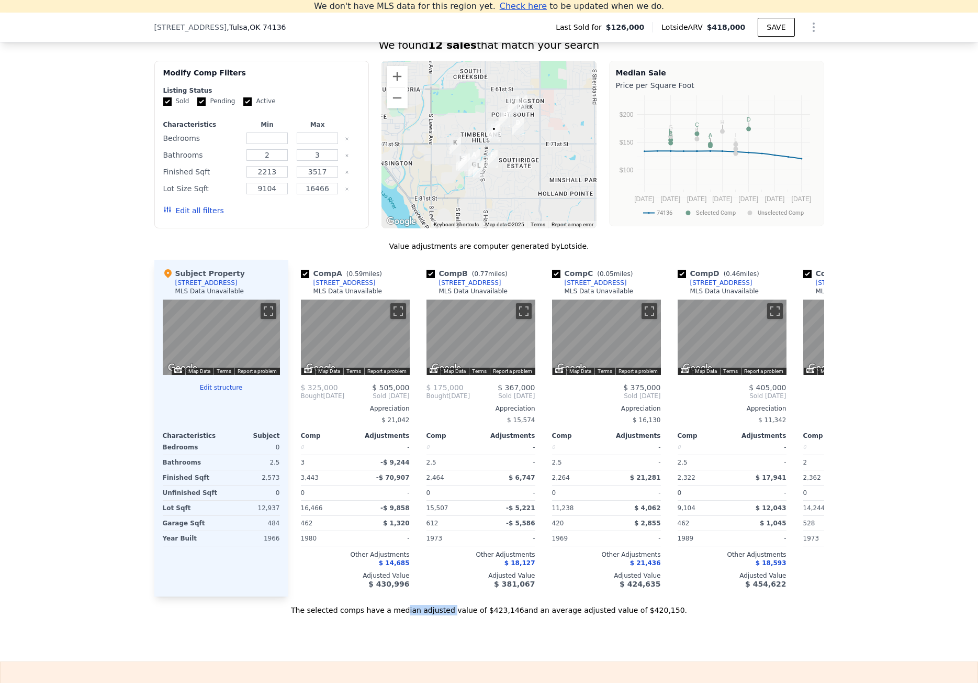
drag, startPoint x: 460, startPoint y: 612, endPoint x: 421, endPoint y: 618, distance: 39.1
click at [421, 615] on div "The selected comps have a median adjusted value of $423,146 and an average adju…" at bounding box center [489, 605] width 670 height 19
click at [259, 642] on div "We don't have MLS data for this region yet. Click here to get updates when we d…" at bounding box center [489, 305] width 978 height 711
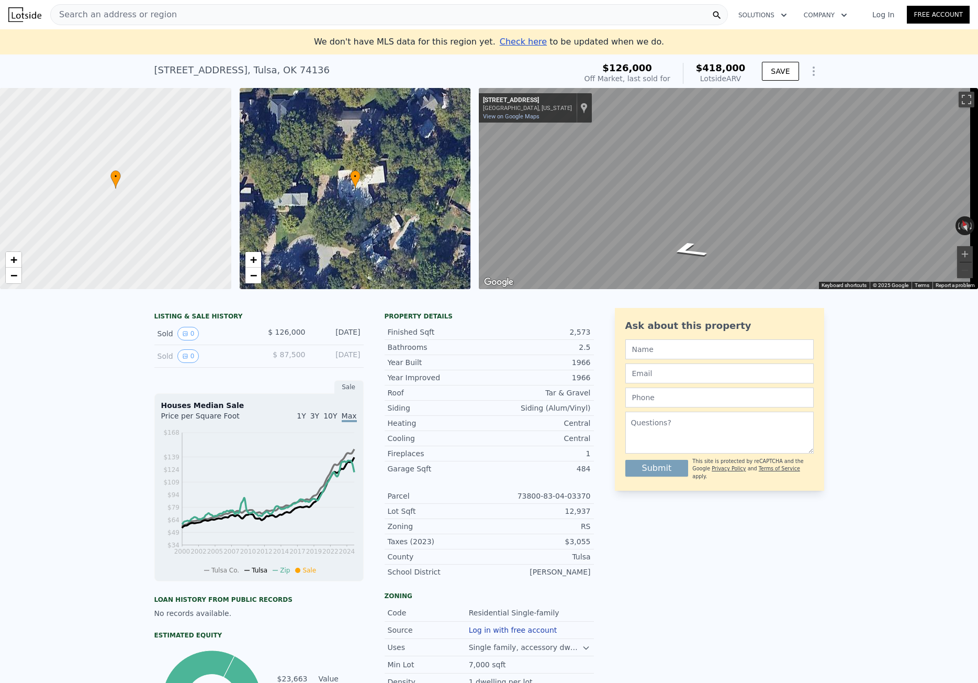
click at [143, 15] on span "Search an address or region" at bounding box center [114, 14] width 126 height 13
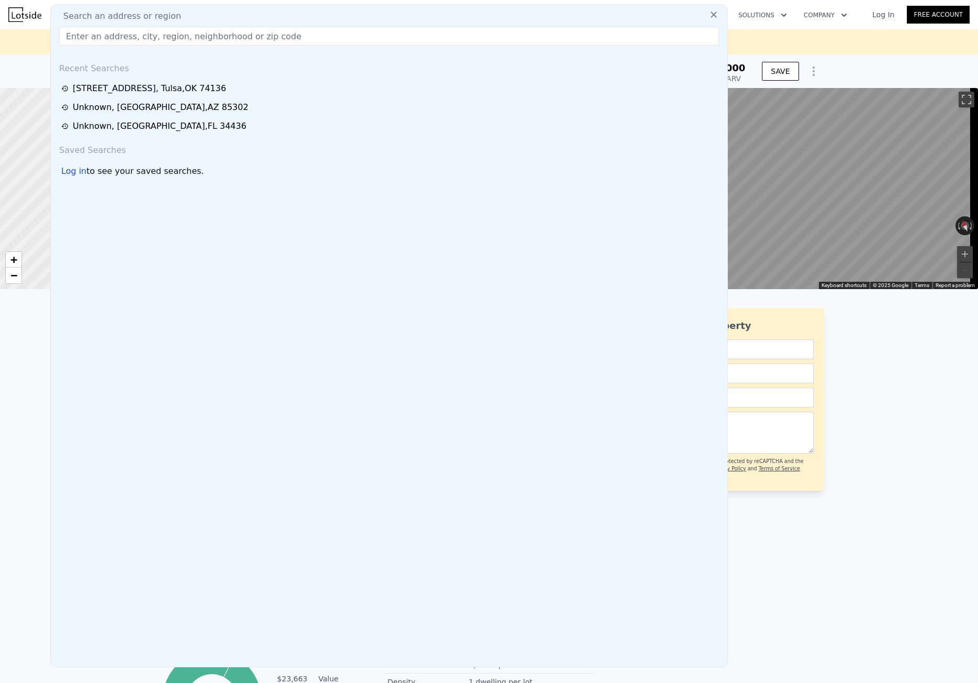
click at [138, 37] on input "text" at bounding box center [389, 36] width 660 height 19
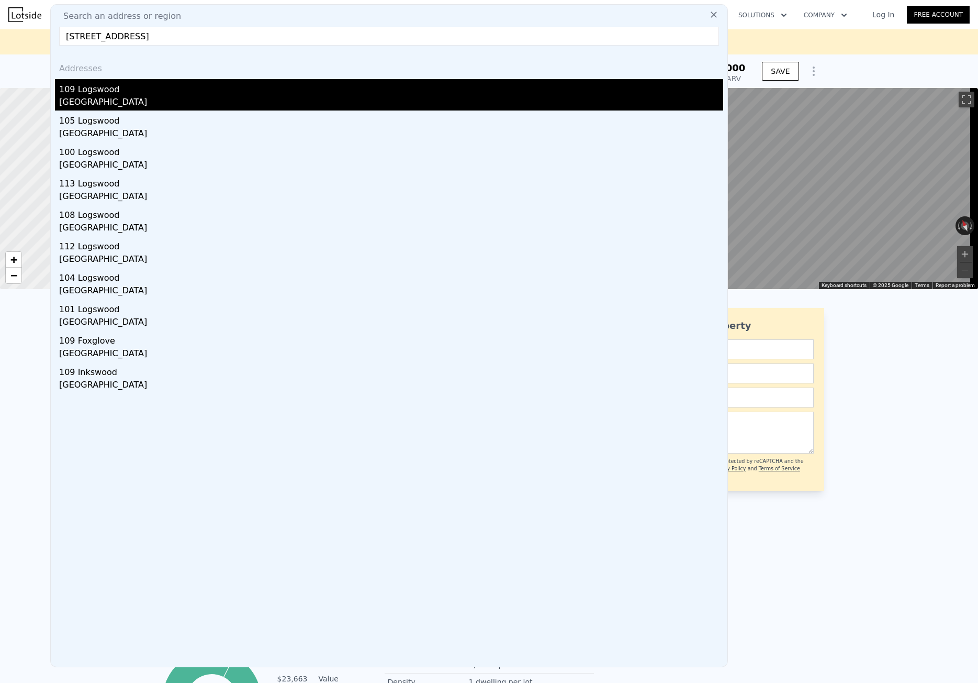
type input "[STREET_ADDRESS]"
click at [122, 88] on div "109 Logswood" at bounding box center [391, 87] width 664 height 17
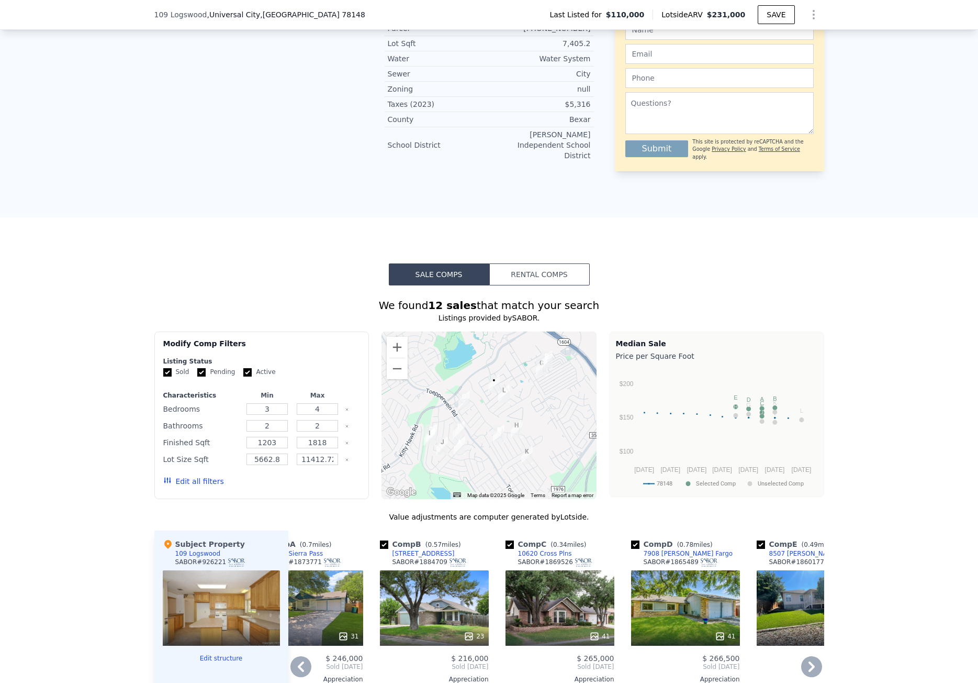
scroll to position [782, 0]
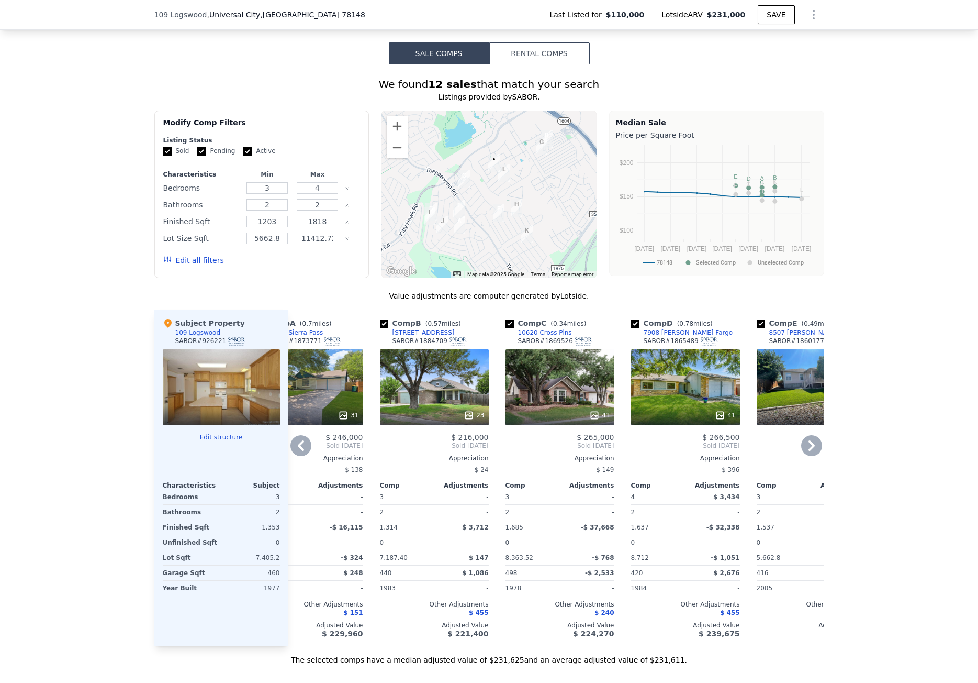
click at [294, 438] on icon at bounding box center [301, 445] width 21 height 21
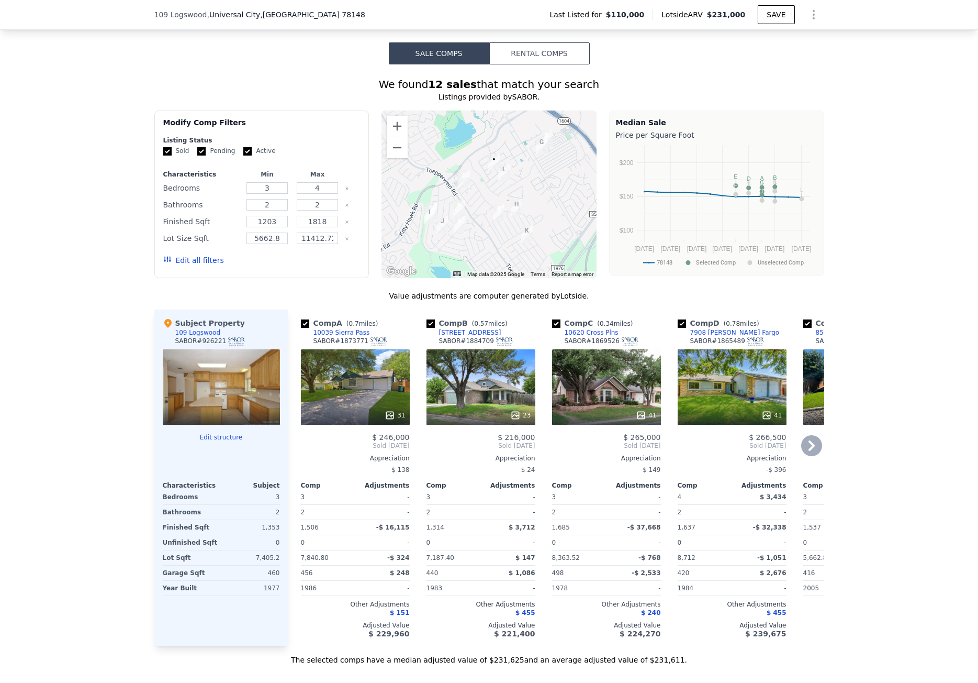
click at [297, 438] on div "Comp A ( 0.7 miles) 10039 Sierra Pass SABOR # 1873771 31 $ 246,000 Sold [DATE] …" at bounding box center [355, 477] width 117 height 337
click at [978, 606] on html "Search an address or region Solutions Company Open main menu Log In Free Accoun…" at bounding box center [489, 341] width 978 height 683
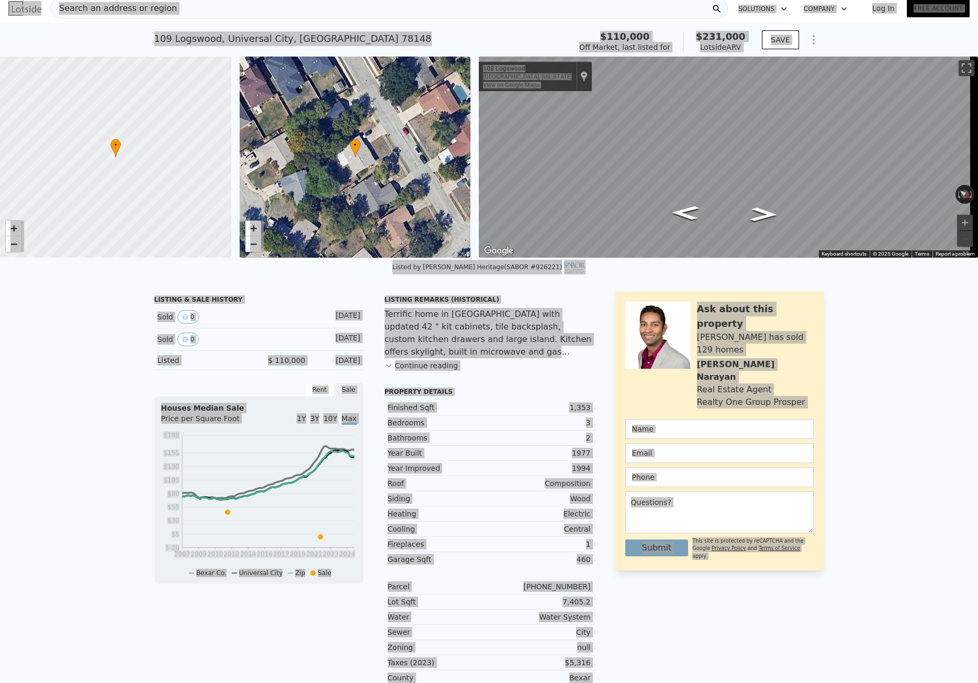
scroll to position [4, 0]
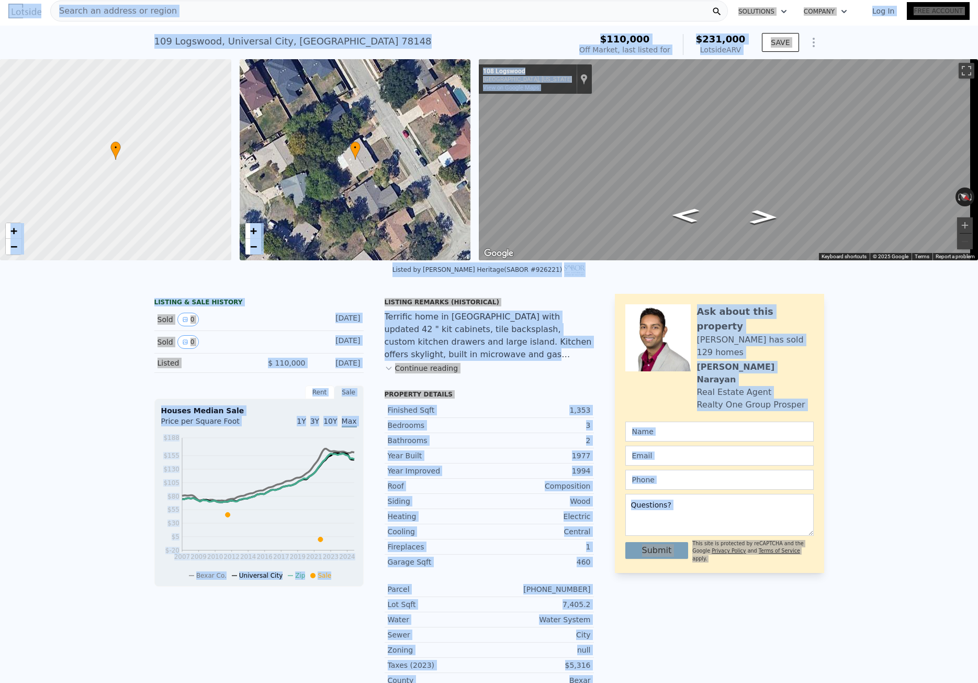
click at [337, 16] on div "Search an address or region" at bounding box center [389, 11] width 678 height 21
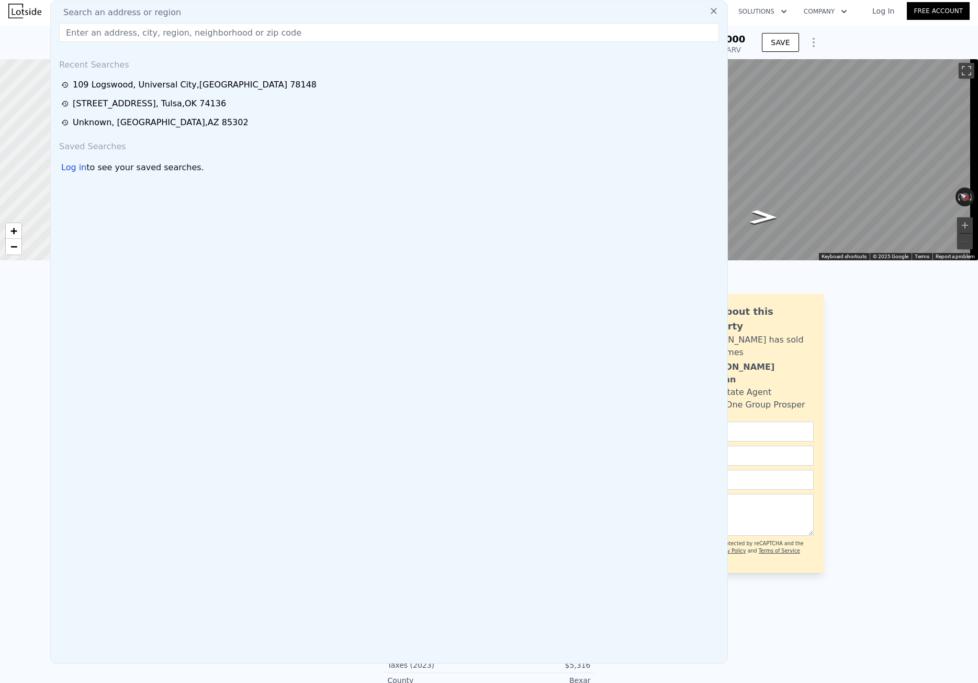
click at [124, 28] on input "text" at bounding box center [389, 32] width 660 height 19
paste input "[STREET_ADDRESS]"
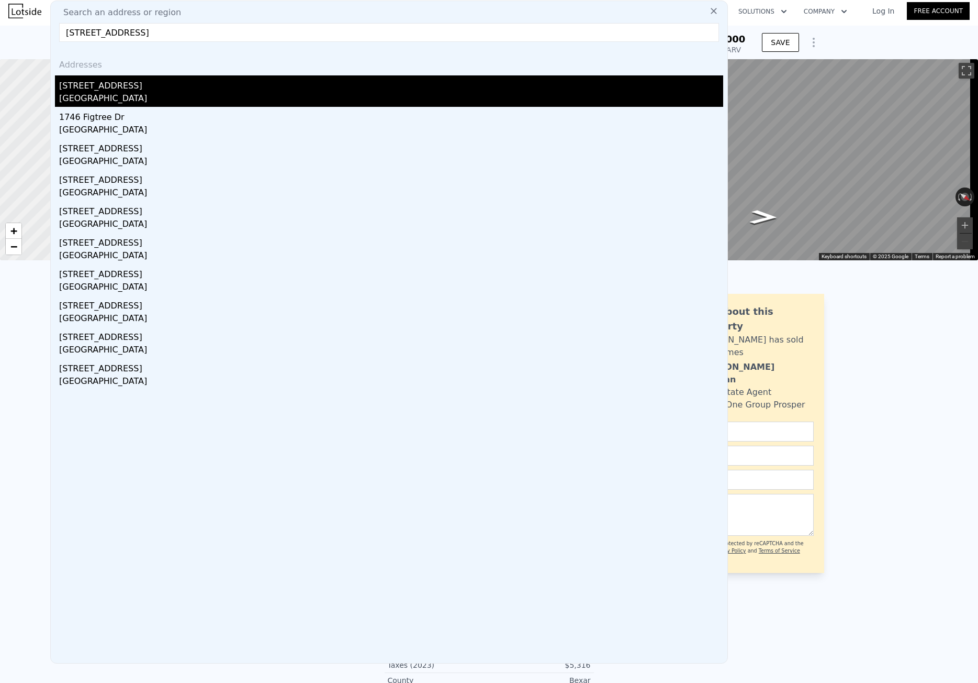
type input "[STREET_ADDRESS]"
click at [130, 83] on div "[STREET_ADDRESS]" at bounding box center [391, 83] width 664 height 17
